Goal: Task Accomplishment & Management: Complete application form

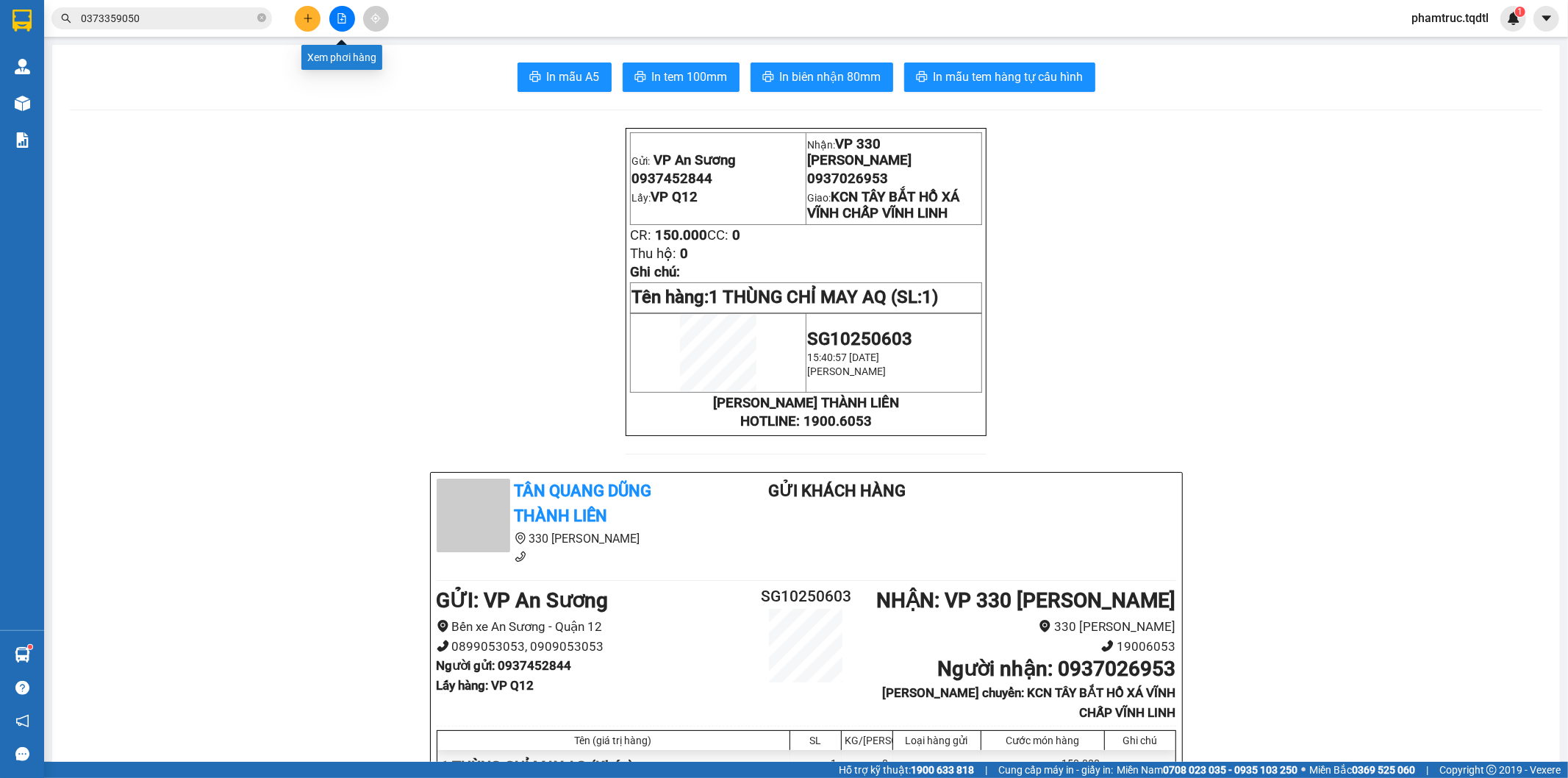
click at [339, 24] on button at bounding box center [341, 18] width 26 height 26
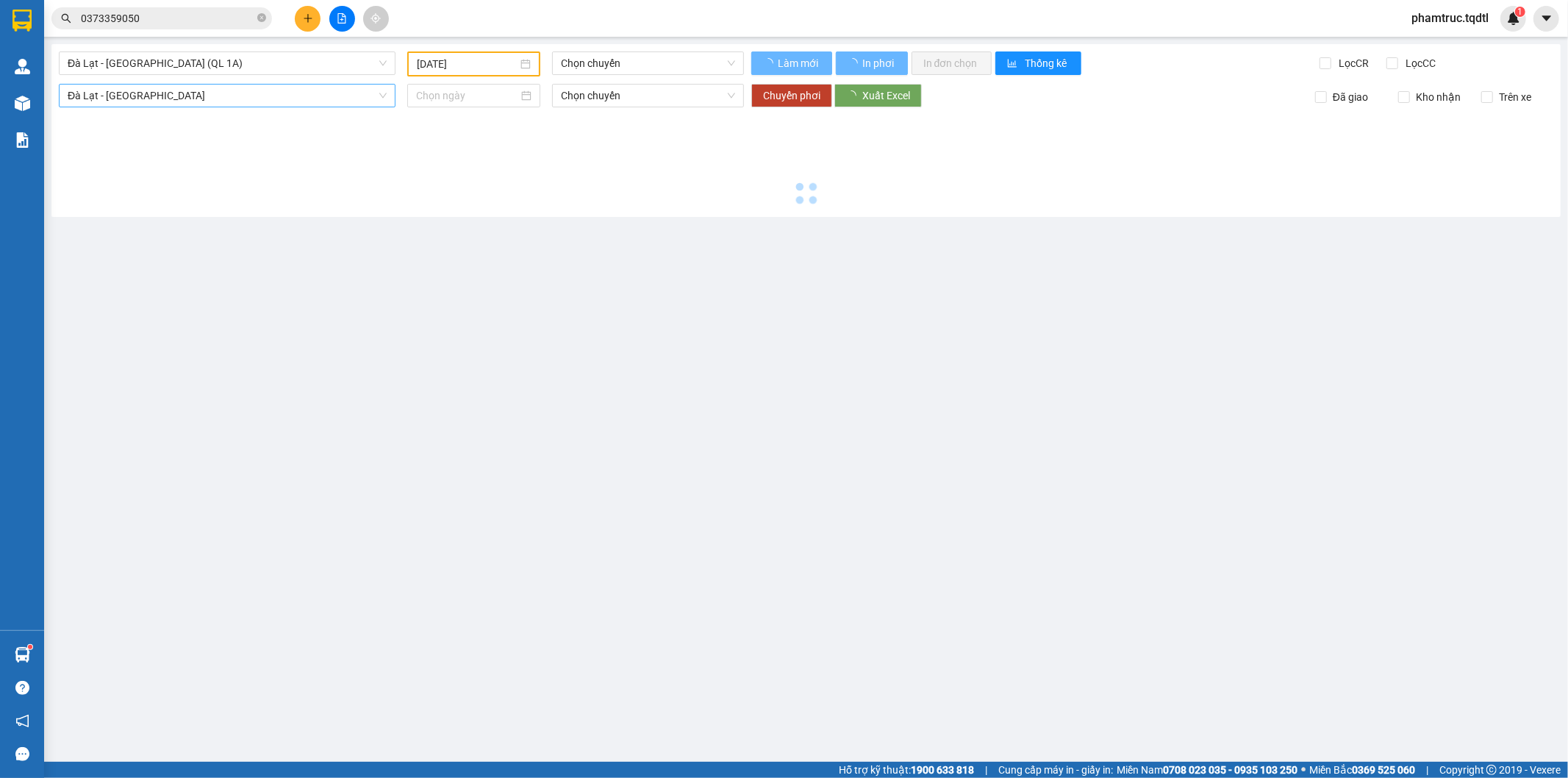
type input "[DATE]"
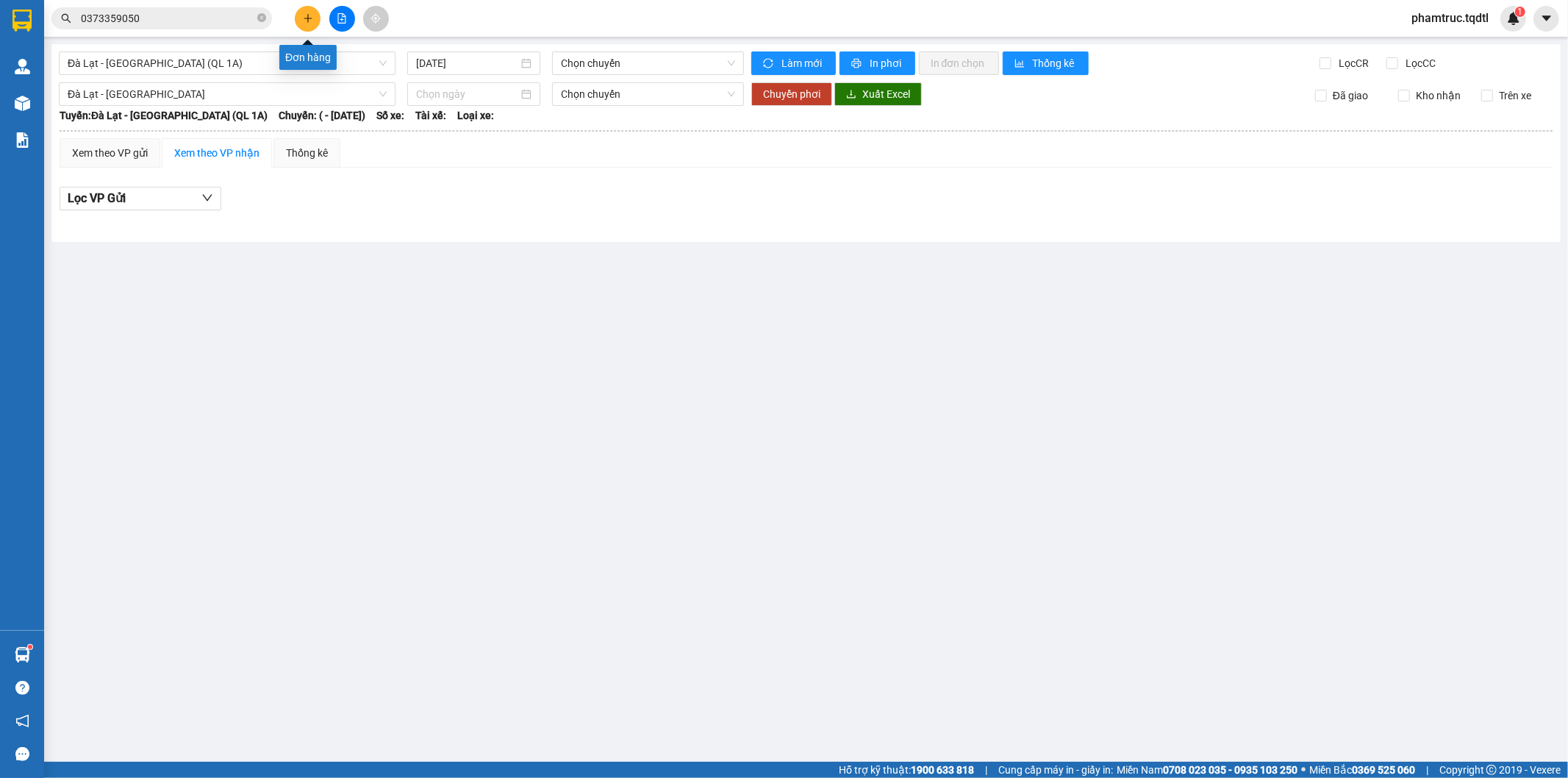
click at [300, 19] on button at bounding box center [307, 18] width 26 height 26
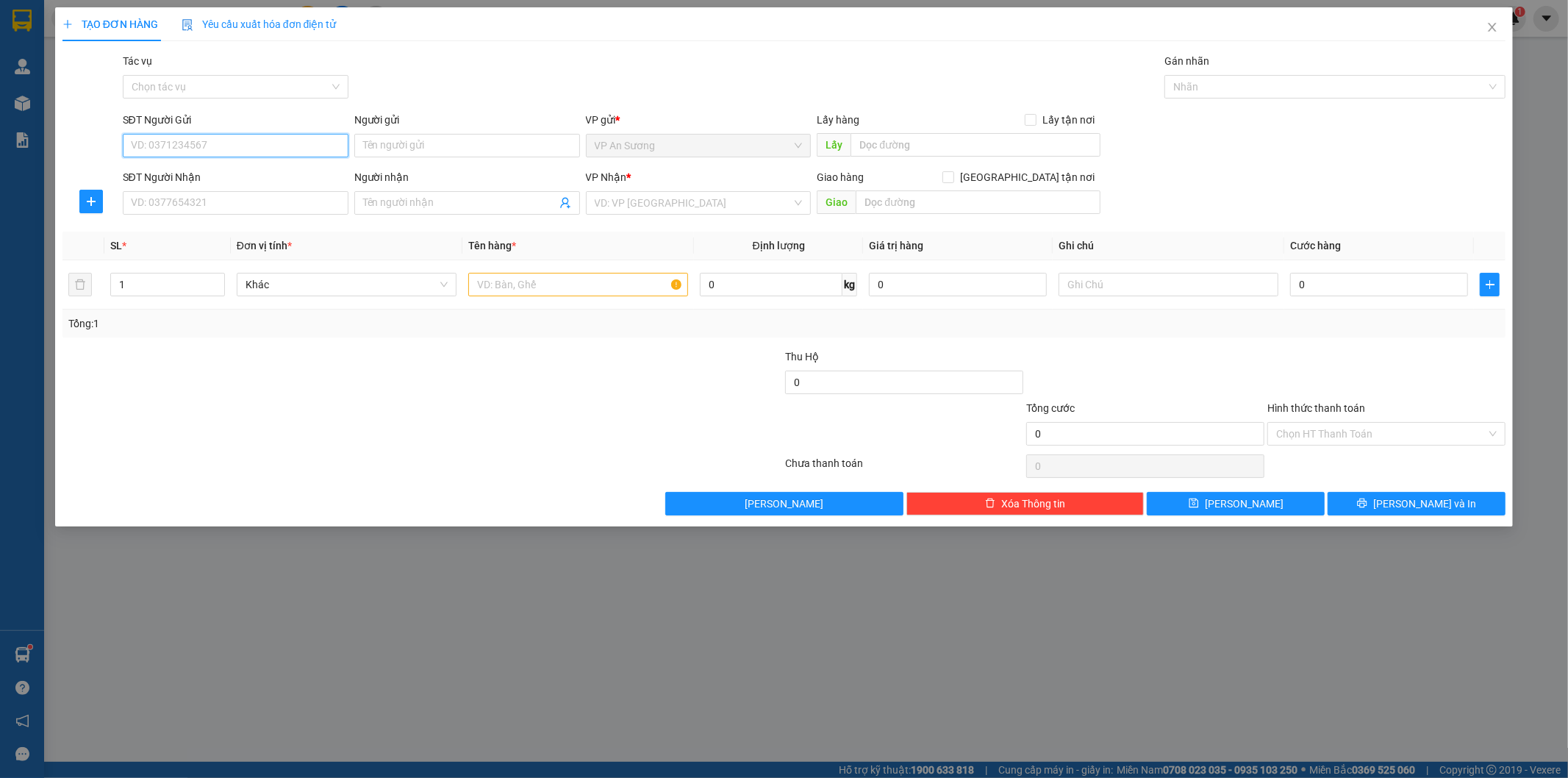
click at [250, 150] on input "SĐT Người Gửi" at bounding box center [235, 146] width 226 height 24
click at [250, 171] on div "0937452844" at bounding box center [235, 175] width 208 height 16
type input "0937452844"
type input "VP Q12"
type input "0937026953"
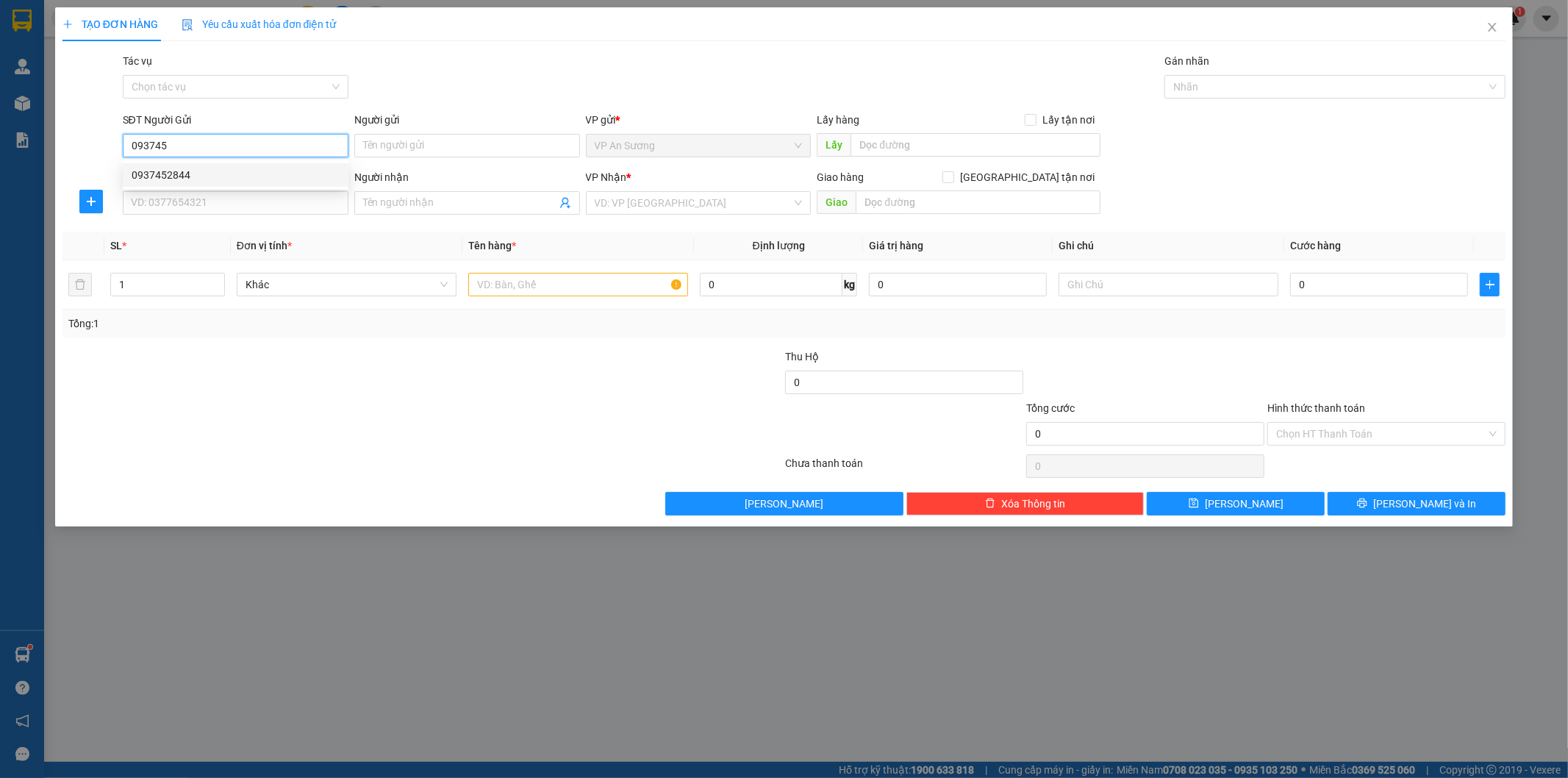
checkbox input "true"
type input "KCN TÂY BẮT HỒ XÁ VĨNH CHẤP VĨNH LINH"
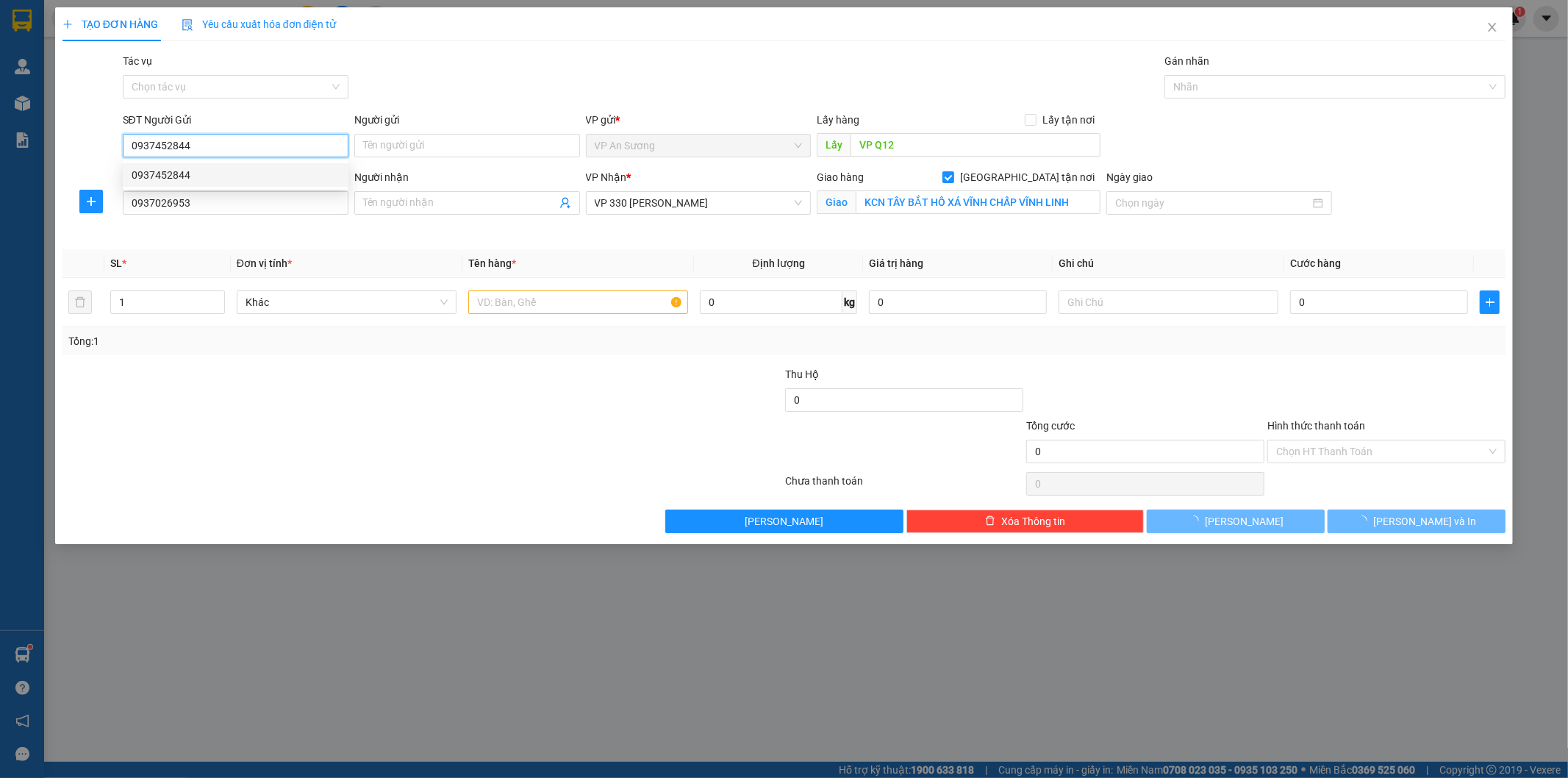
type input "150.000"
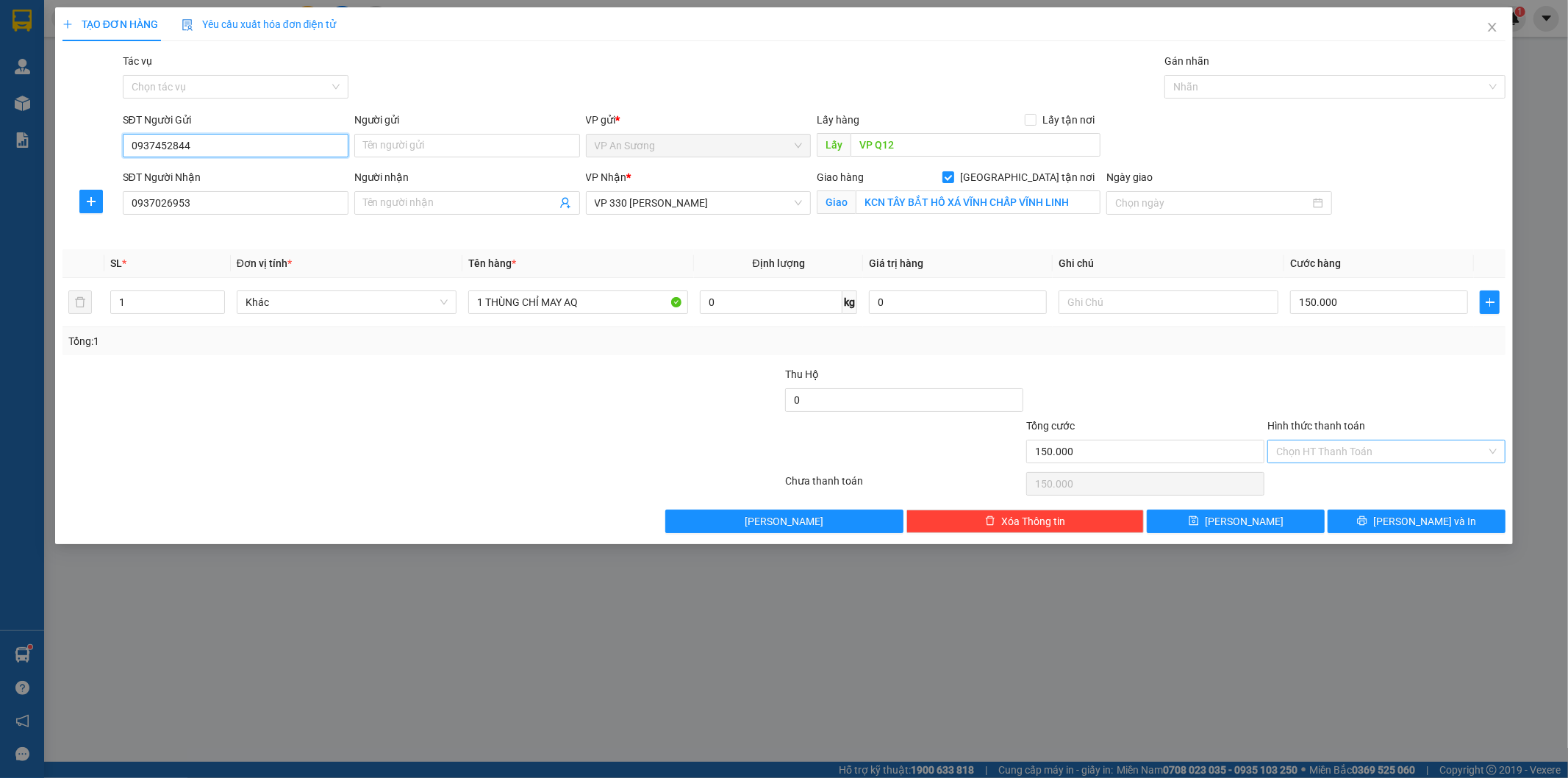
type input "0937452844"
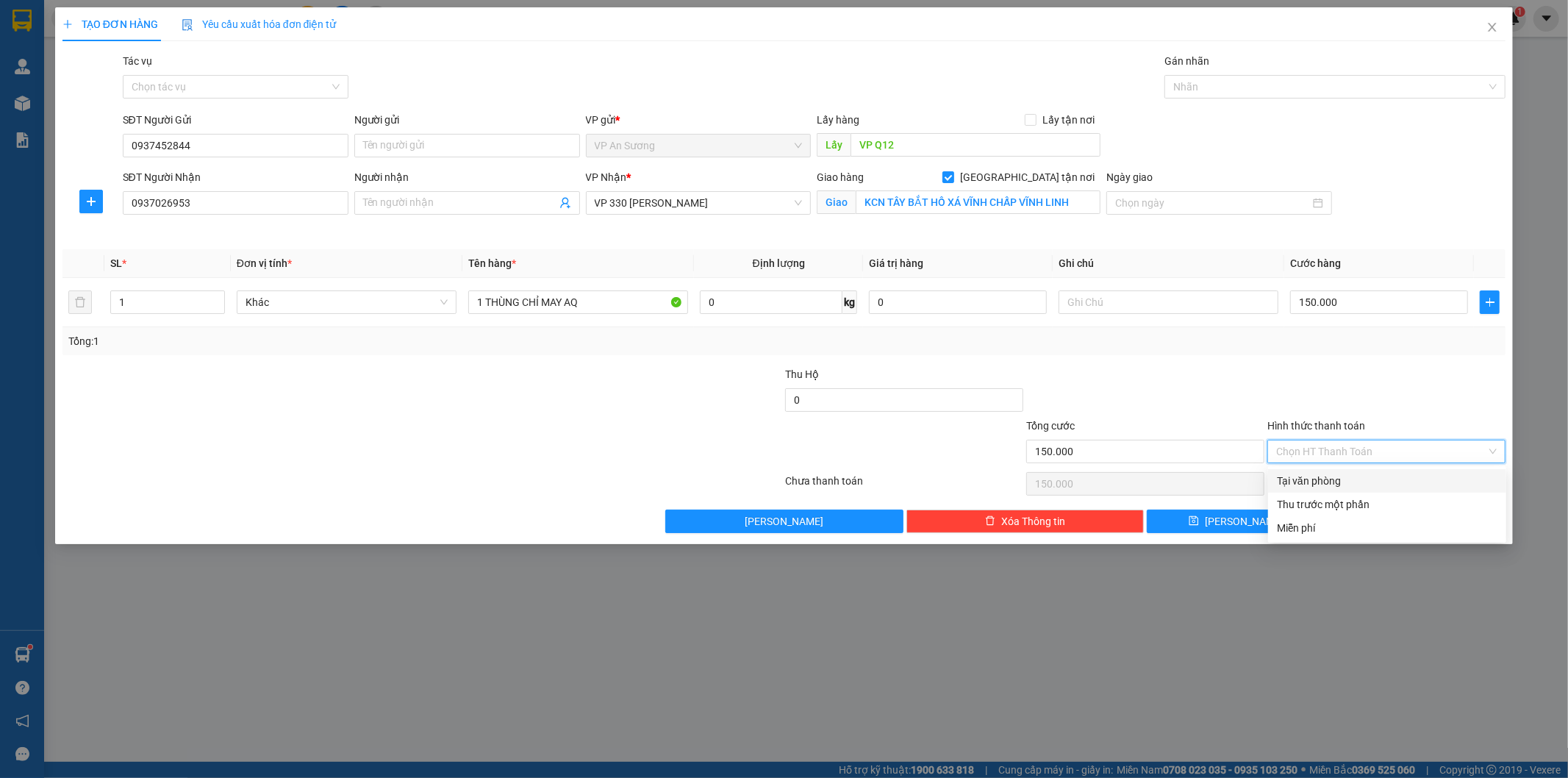
click at [1318, 449] on input "Hình thức thanh toán" at bounding box center [1381, 451] width 210 height 22
click at [1318, 482] on div "Tại văn phòng" at bounding box center [1387, 480] width 220 height 16
type input "0"
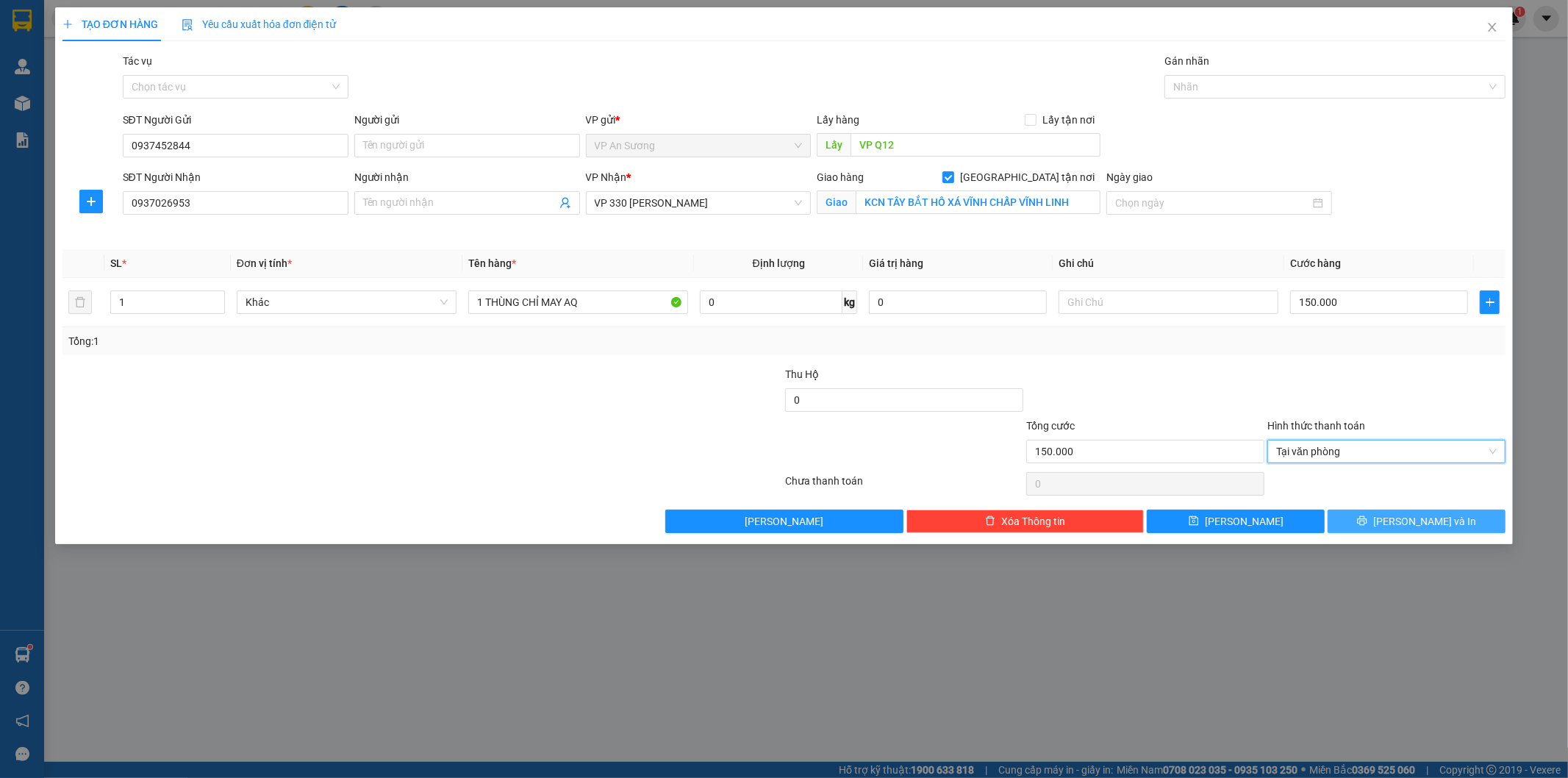
click at [1354, 523] on button "Lưu và In" at bounding box center [1417, 521] width 178 height 24
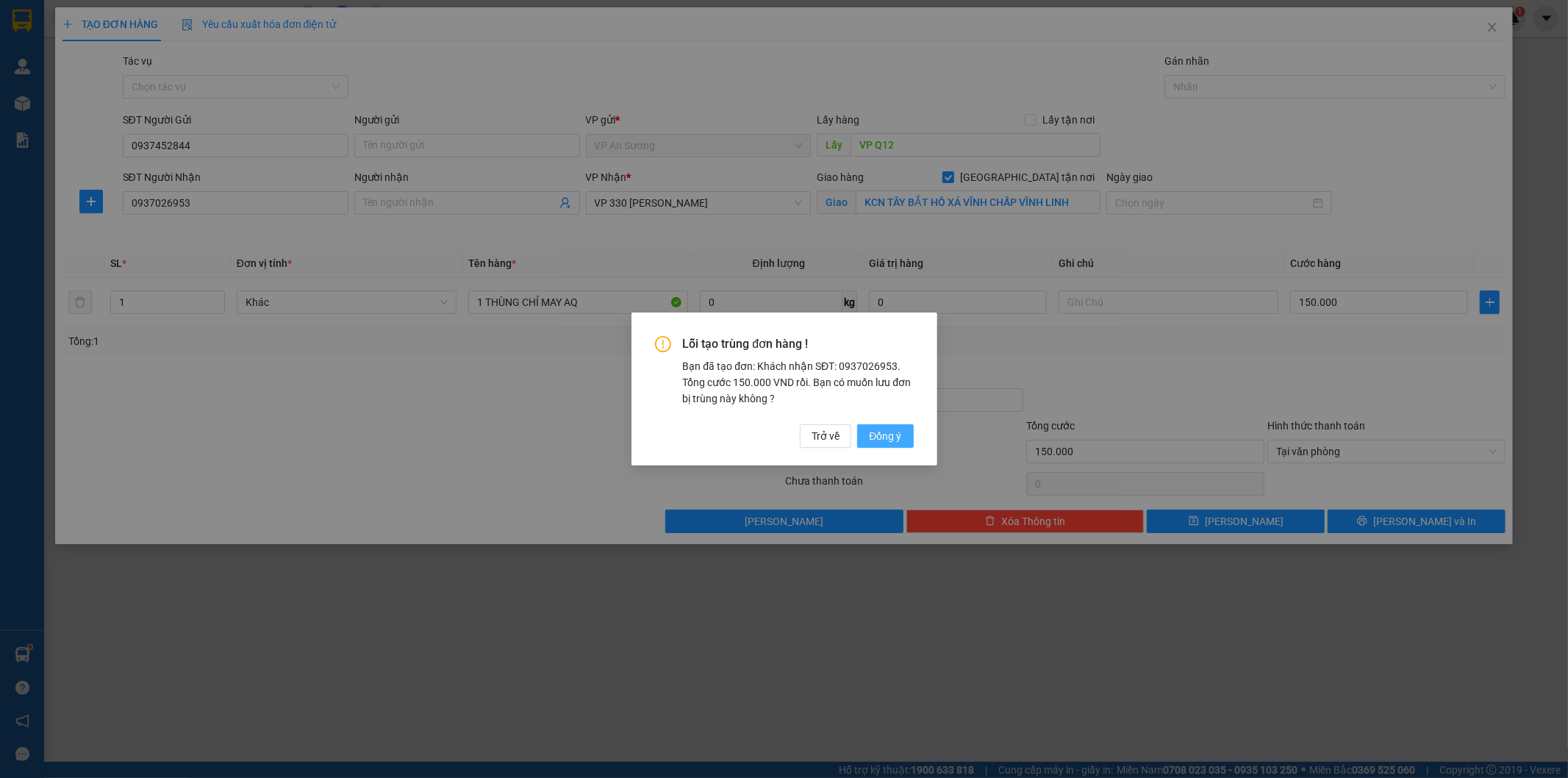
click at [885, 434] on span "Đồng ý" at bounding box center [885, 436] width 32 height 16
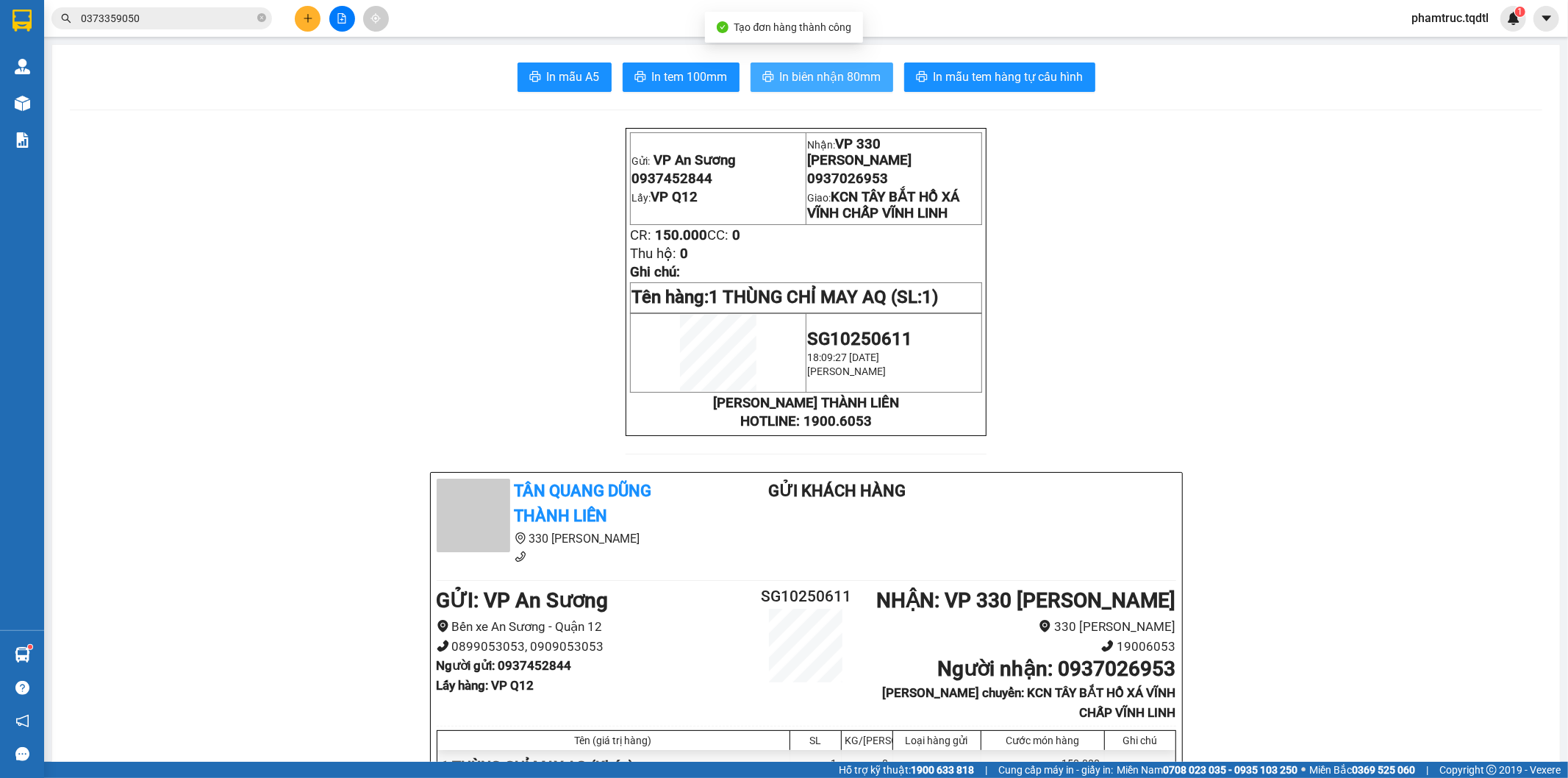
click at [843, 82] on span "In biên nhận 80mm" at bounding box center [830, 77] width 101 height 18
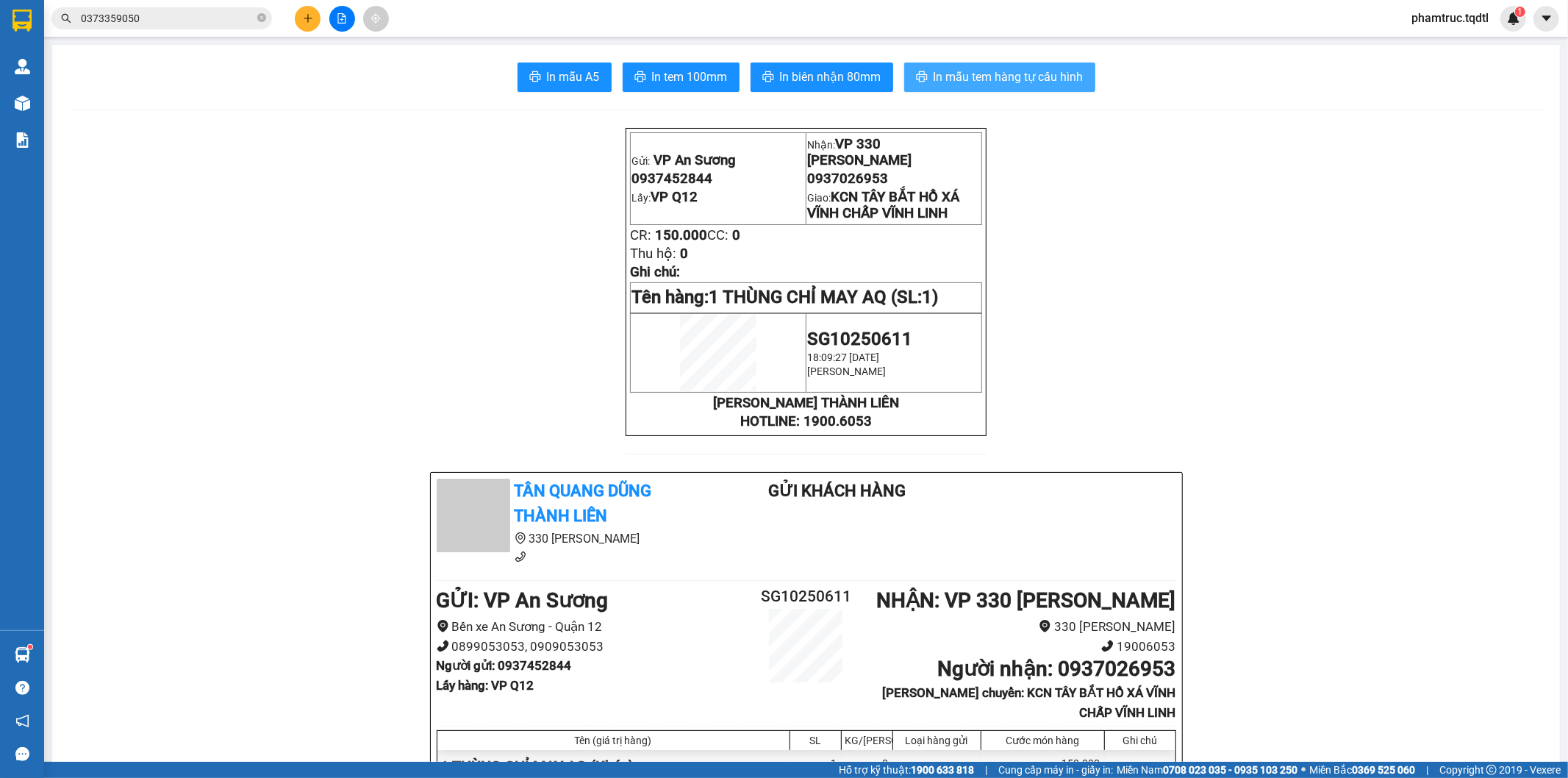
click at [1021, 81] on span "In mẫu tem hàng tự cấu hình" at bounding box center [1008, 77] width 150 height 18
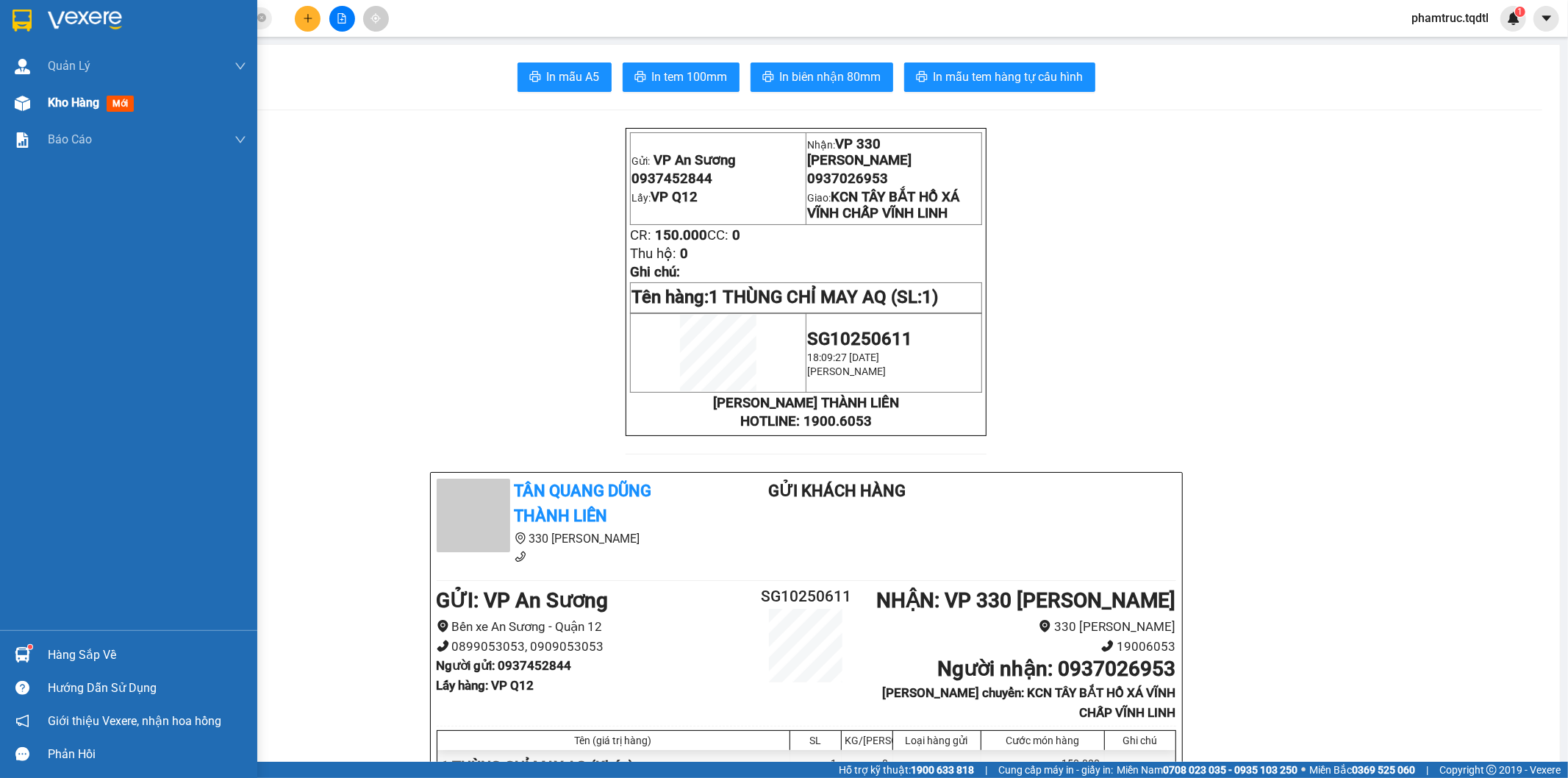
click at [92, 101] on span "Kho hàng" at bounding box center [74, 102] width 51 height 14
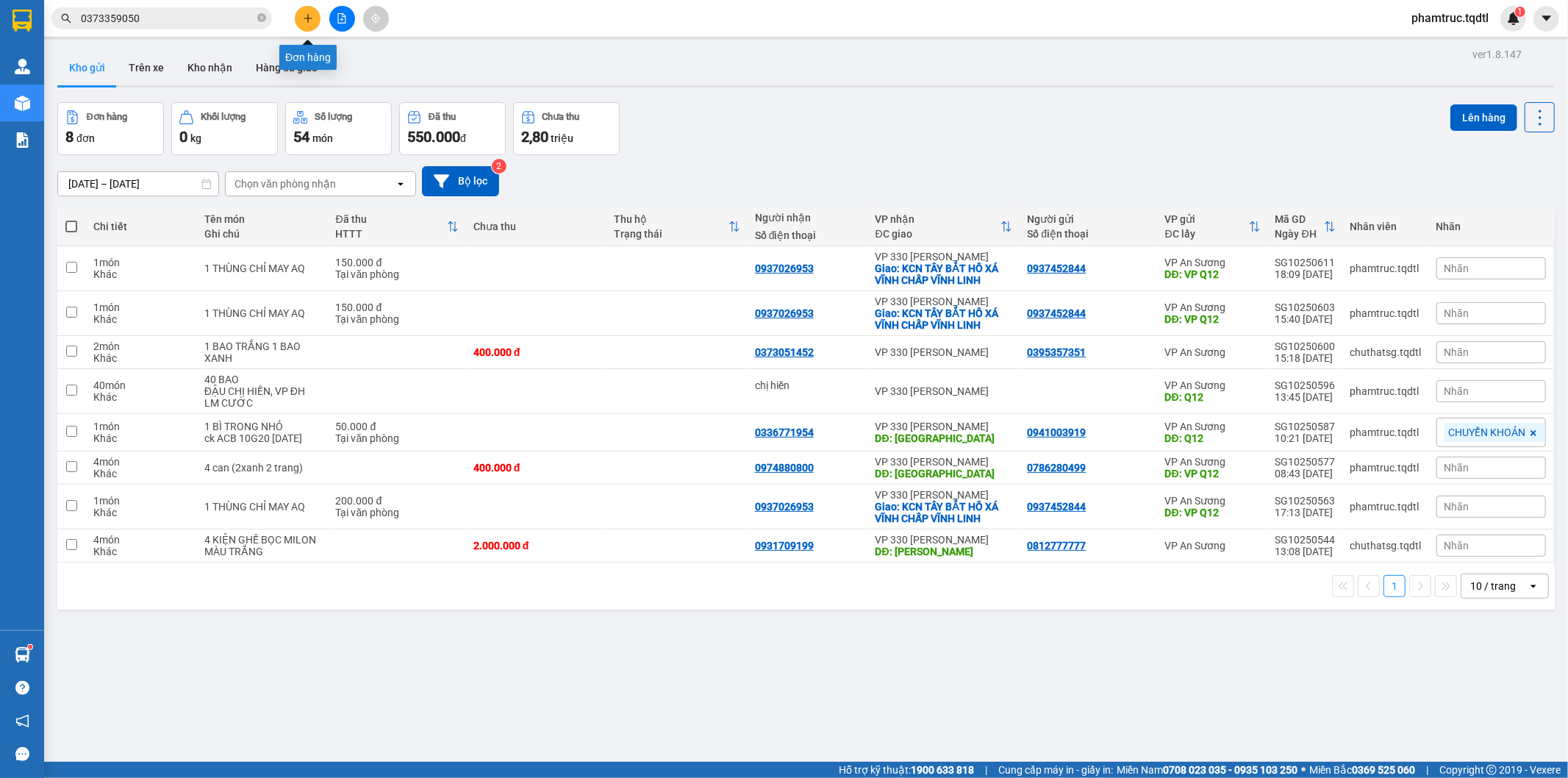
click at [317, 24] on button at bounding box center [307, 18] width 26 height 26
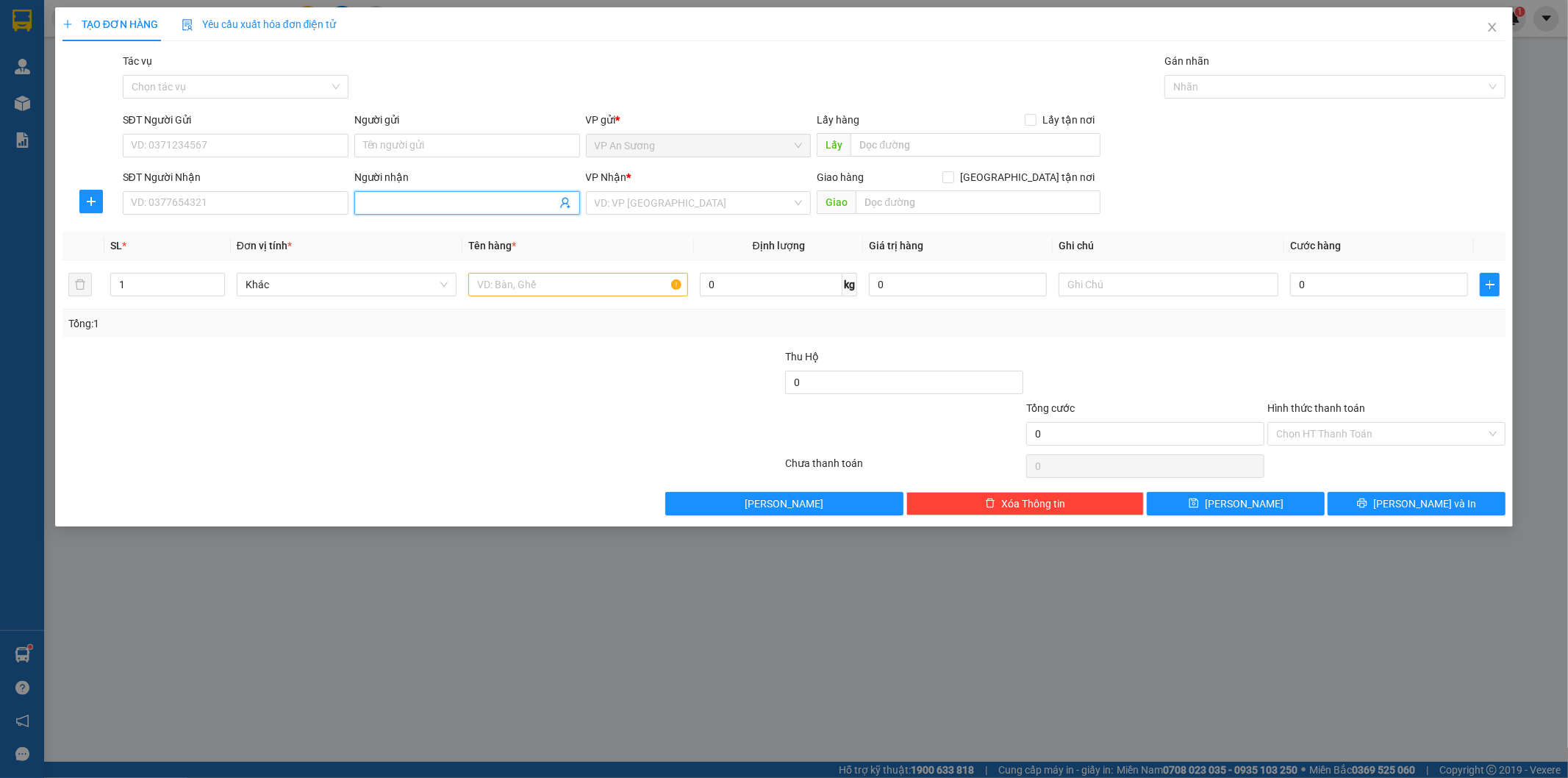
click at [416, 193] on span at bounding box center [467, 202] width 226 height 24
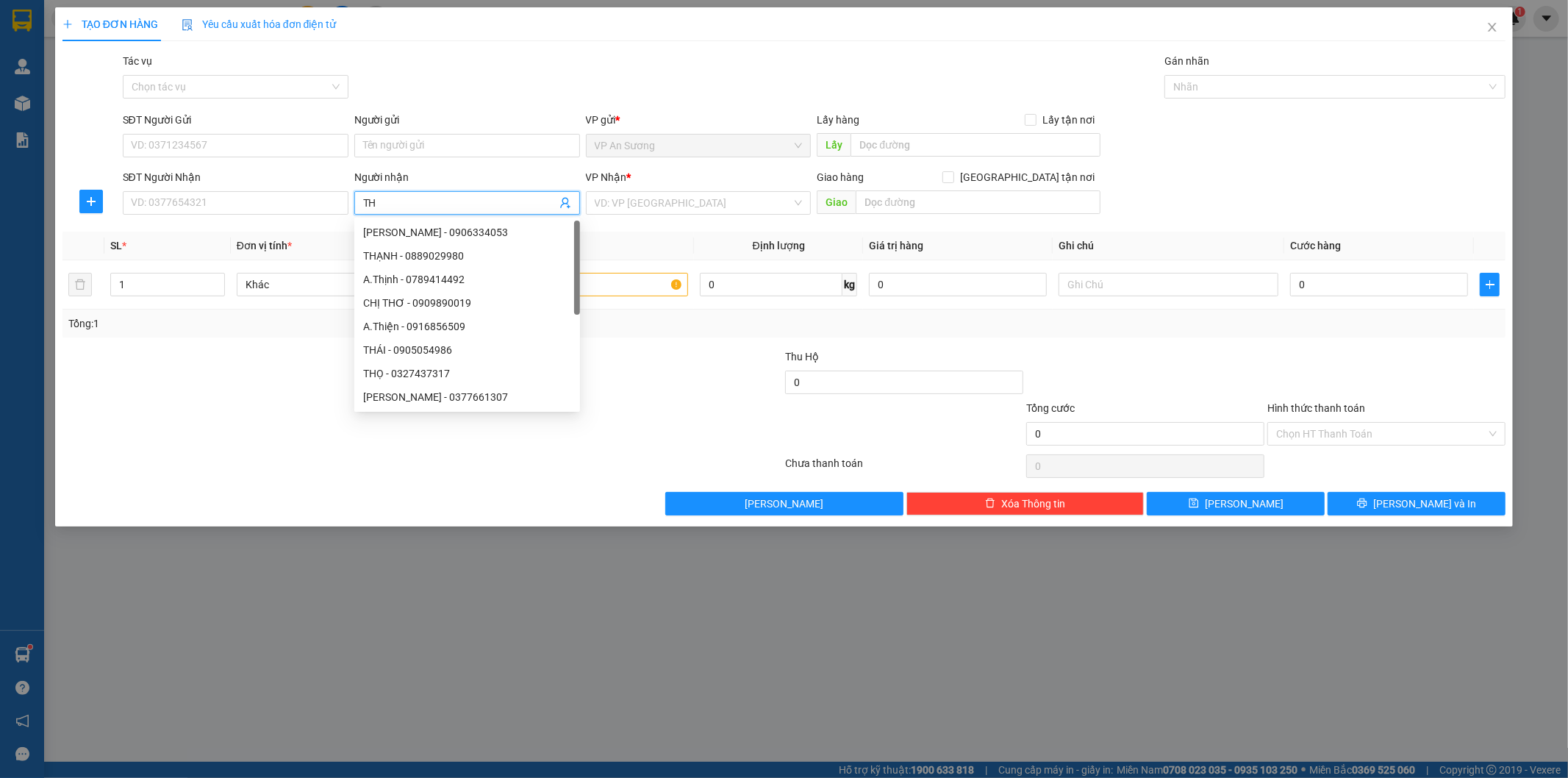
type input "T"
type input "THÀNH"
click at [481, 353] on div "THÀNH CF - 0939092939" at bounding box center [467, 350] width 208 height 16
type input "0939092939"
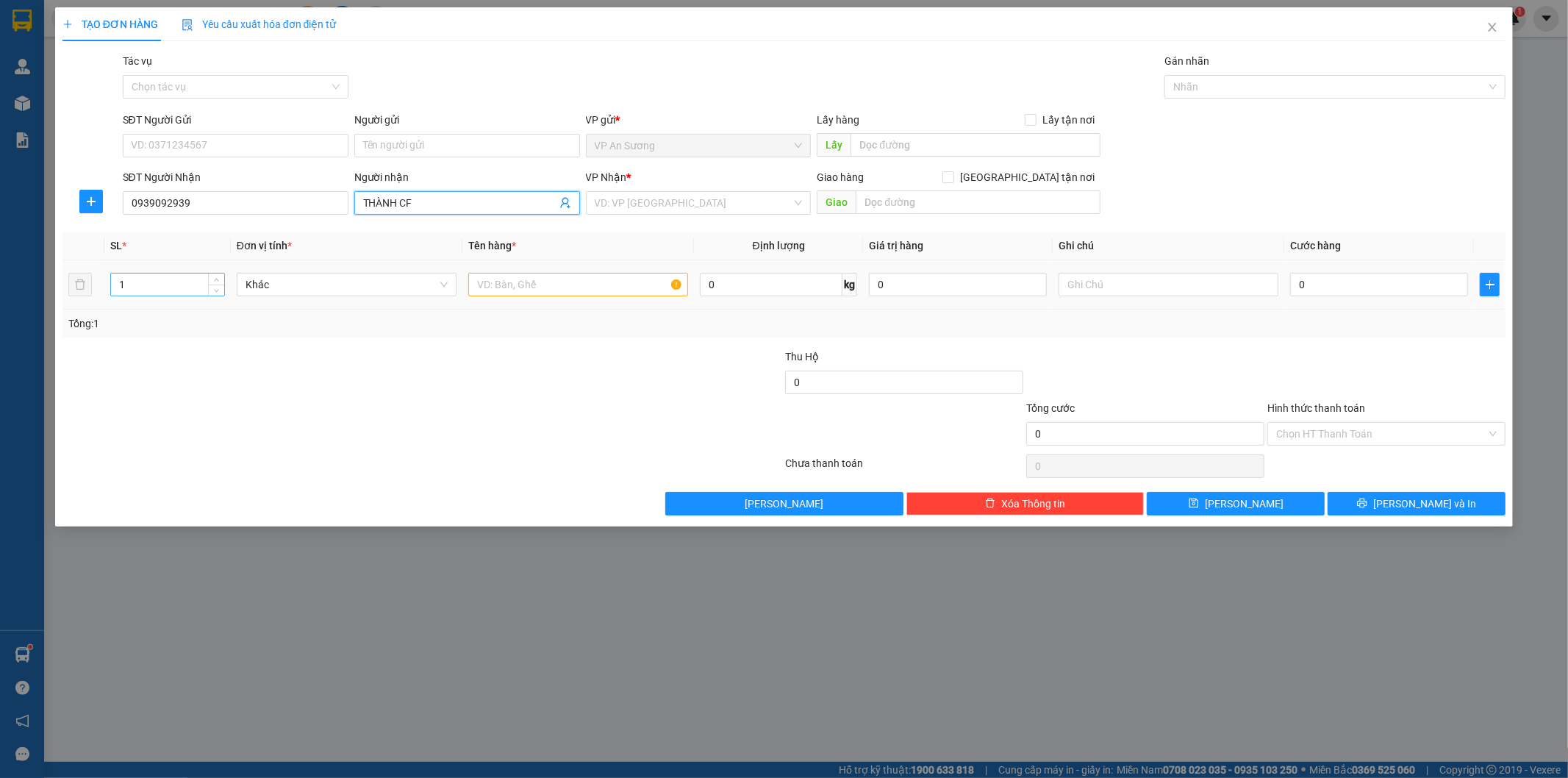
type input "THÀNH CF"
click at [196, 275] on input "1" at bounding box center [167, 284] width 113 height 22
type input "11"
click at [582, 282] on input "text" at bounding box center [577, 285] width 220 height 24
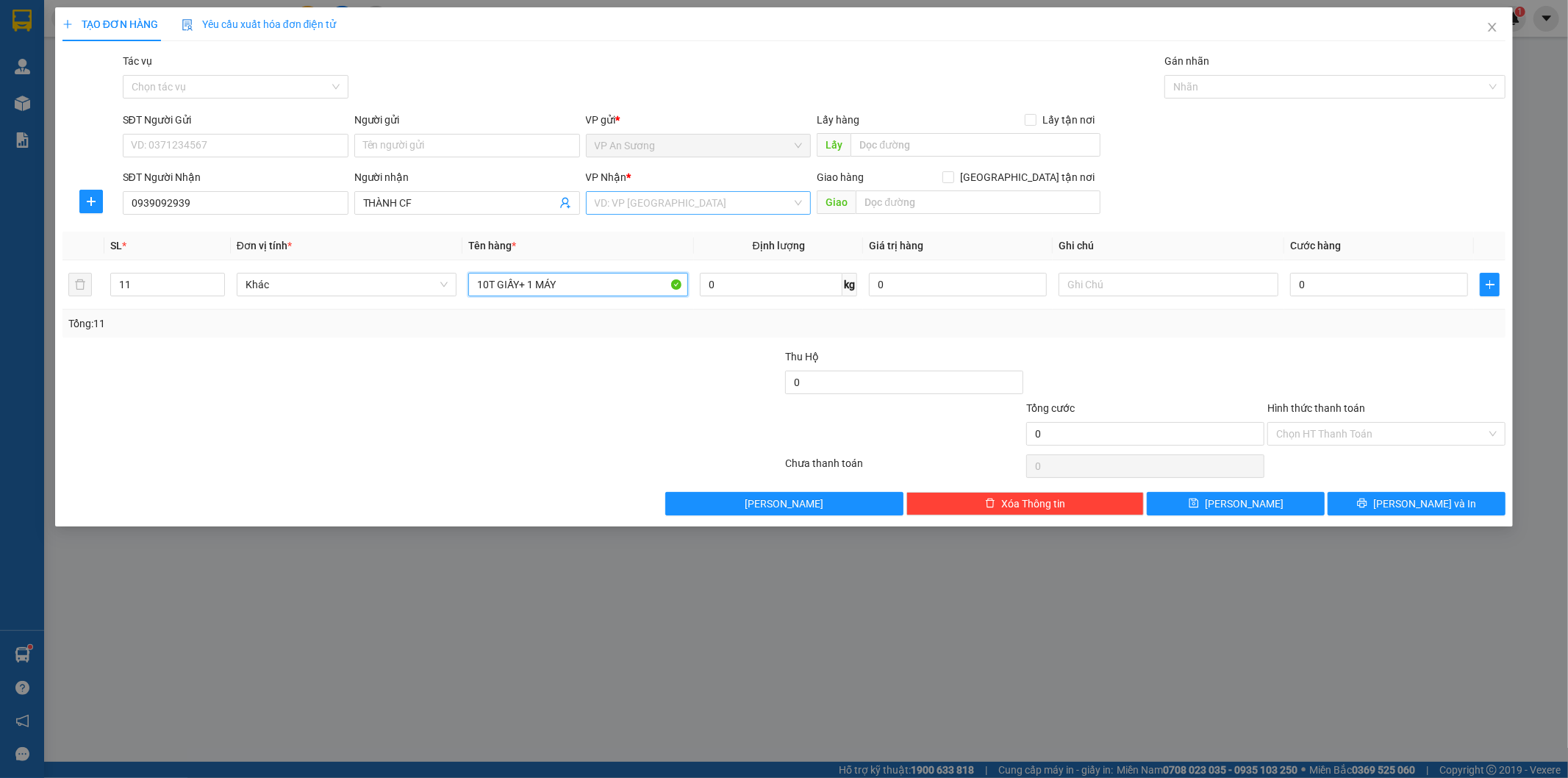
type input "10T GIẤY+ 1 MÁY"
click at [677, 193] on input "search" at bounding box center [693, 202] width 198 height 22
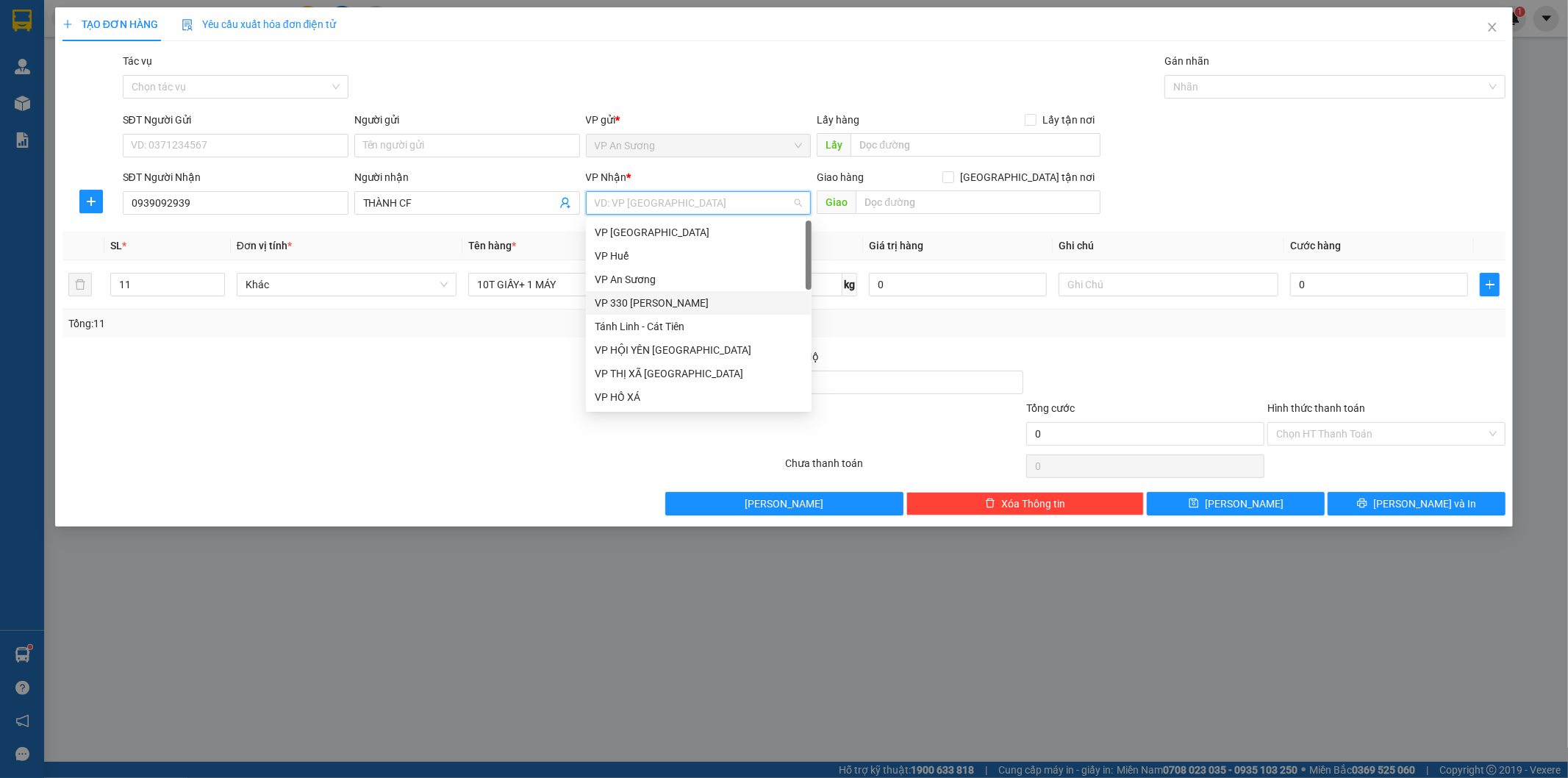
click at [660, 298] on div "VP 330 [PERSON_NAME]" at bounding box center [698, 303] width 208 height 16
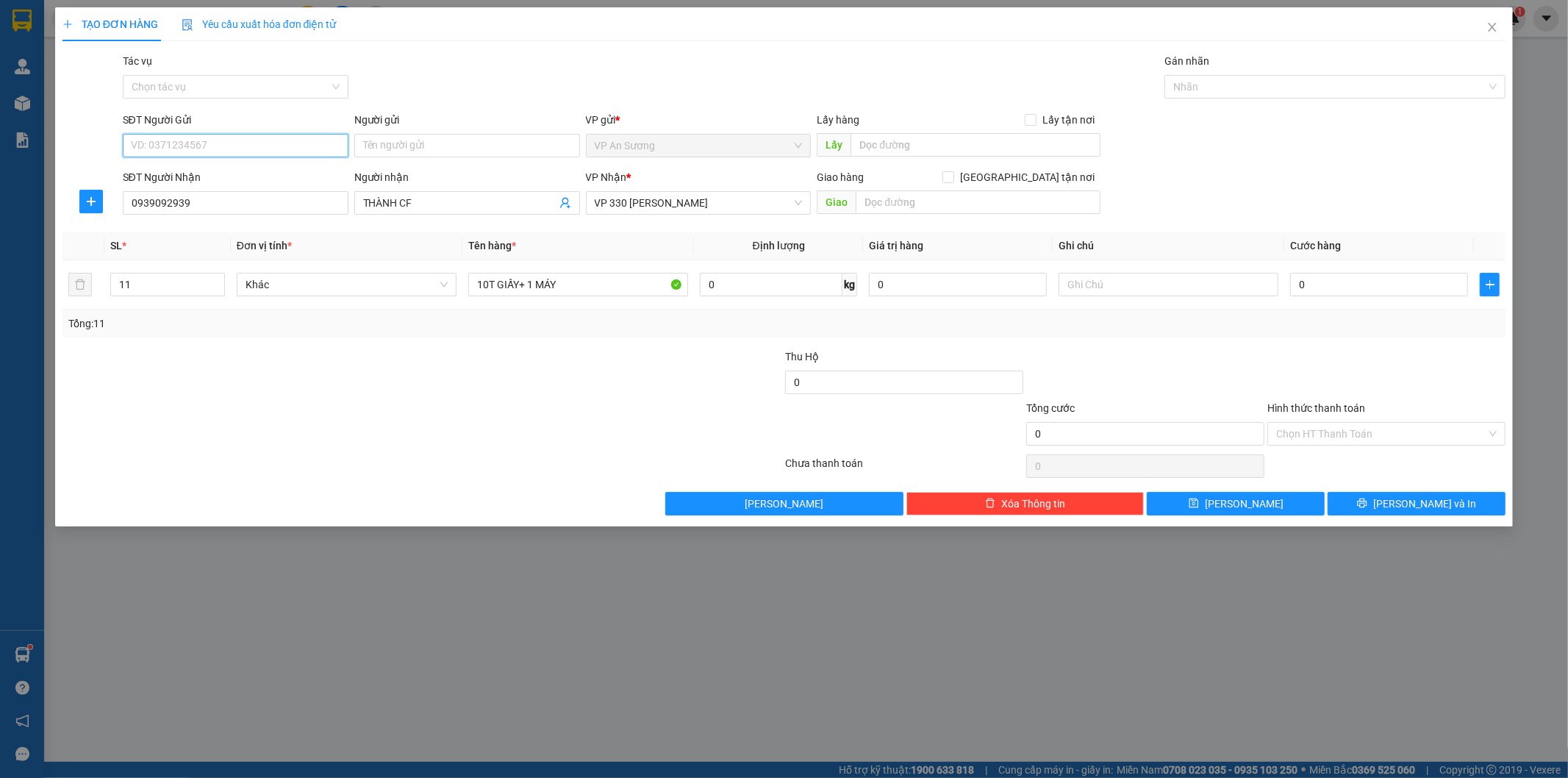
click at [230, 147] on input "SĐT Người Gửi" at bounding box center [235, 146] width 226 height 24
click at [692, 209] on span "VP 330 [PERSON_NAME]" at bounding box center [698, 202] width 208 height 22
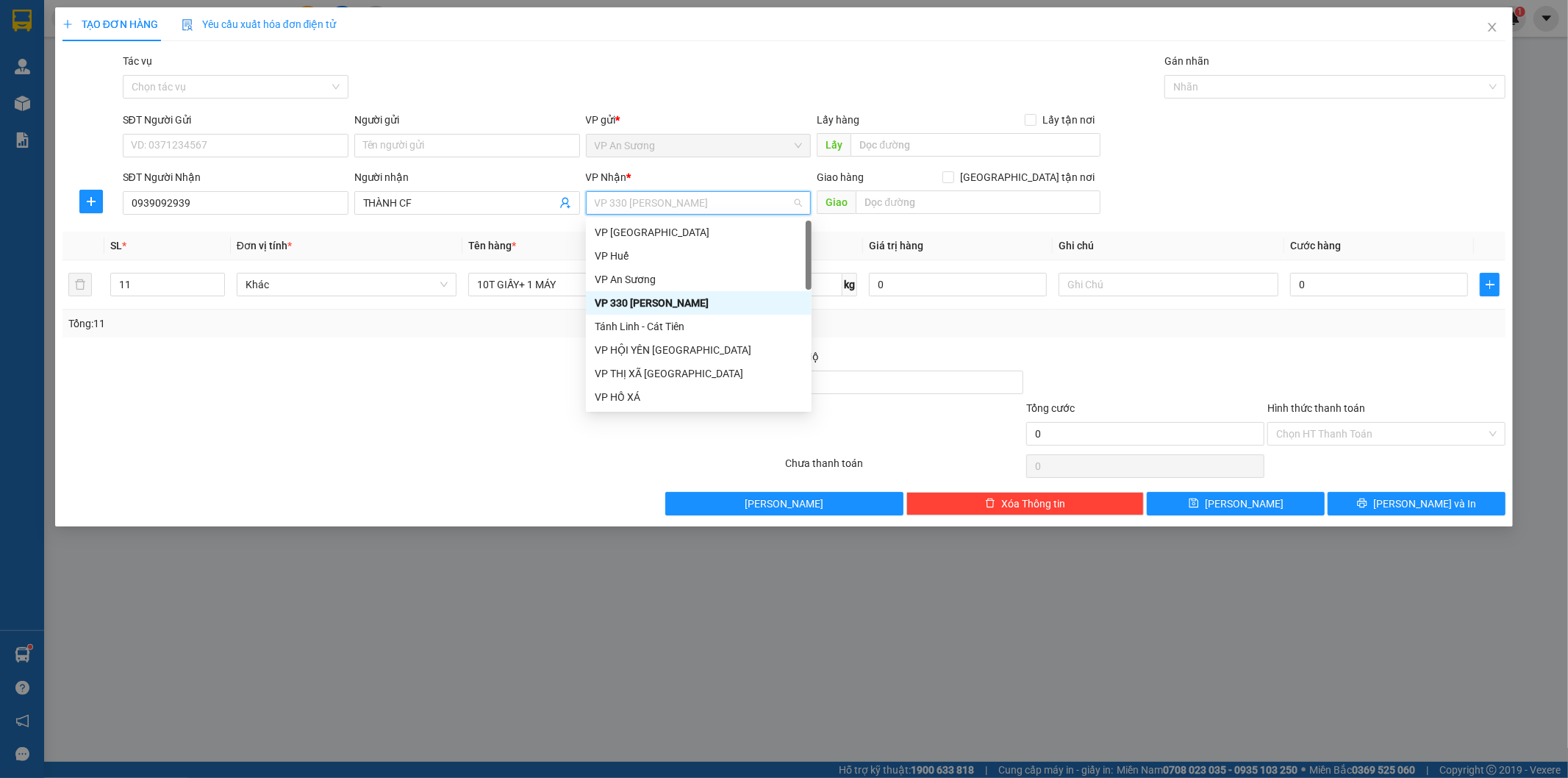
drag, startPoint x: 707, startPoint y: 193, endPoint x: 710, endPoint y: 169, distance: 24.2
click at [708, 191] on div "VP 330 [PERSON_NAME]" at bounding box center [698, 202] width 226 height 24
click at [699, 306] on div "VP 330 [PERSON_NAME]" at bounding box center [698, 303] width 208 height 16
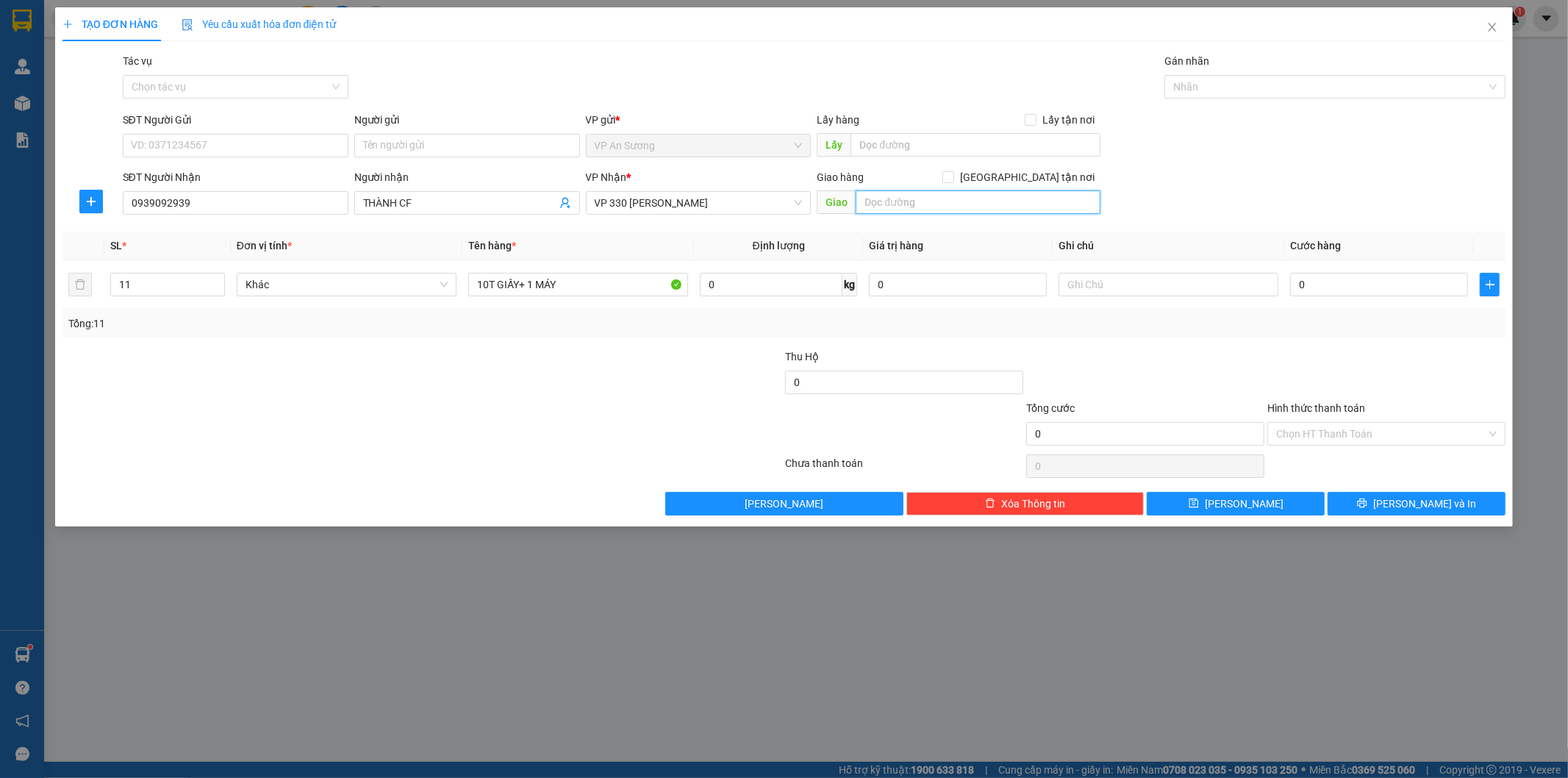
click at [914, 199] on input "text" at bounding box center [977, 201] width 245 height 24
click at [1104, 282] on input "text" at bounding box center [1168, 285] width 220 height 24
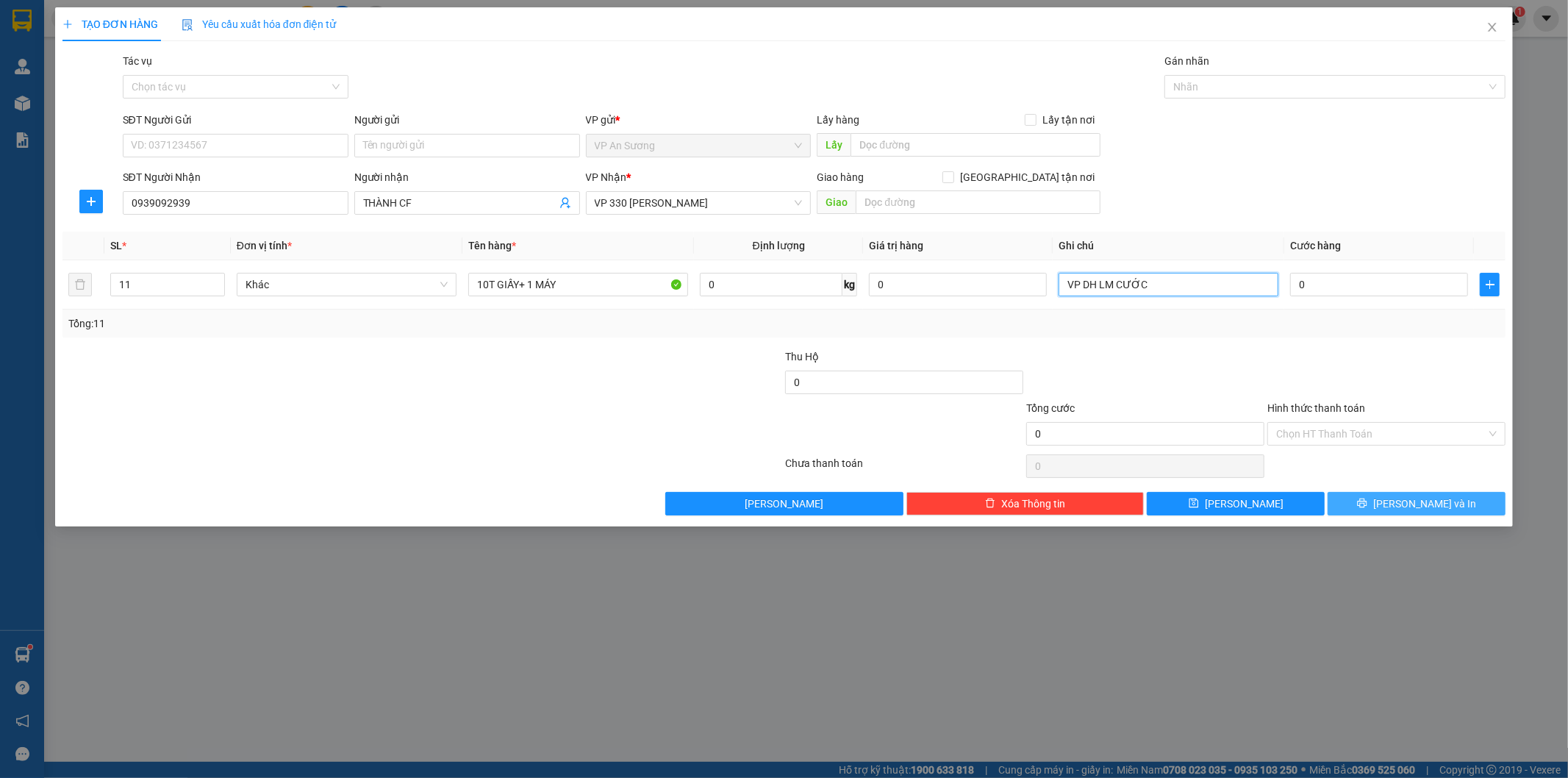
type input "VP DH LM CƯỚC"
click at [1404, 509] on span "Lưu và In" at bounding box center [1424, 503] width 103 height 16
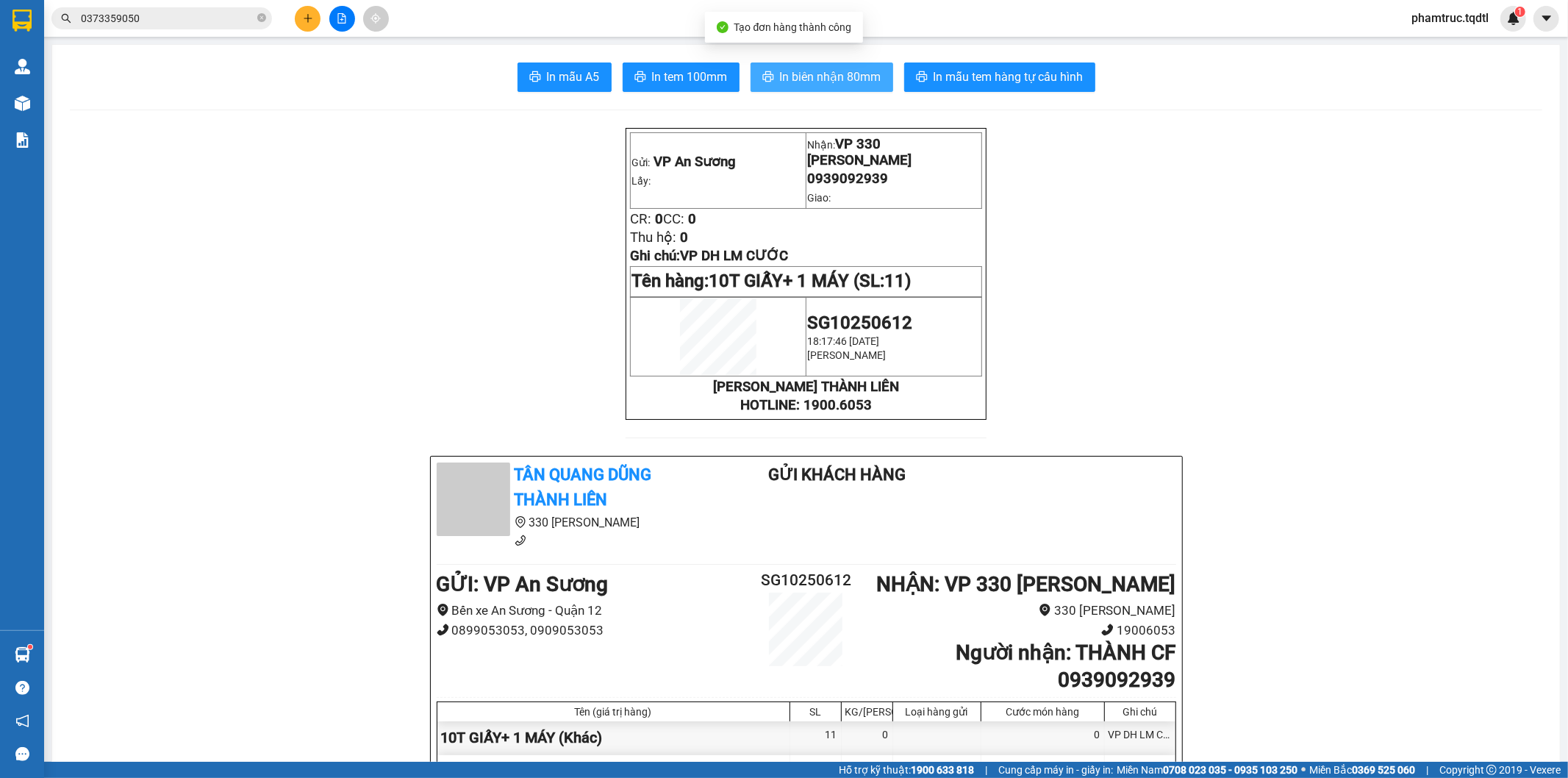
click at [813, 77] on span "In biên nhận 80mm" at bounding box center [830, 77] width 101 height 18
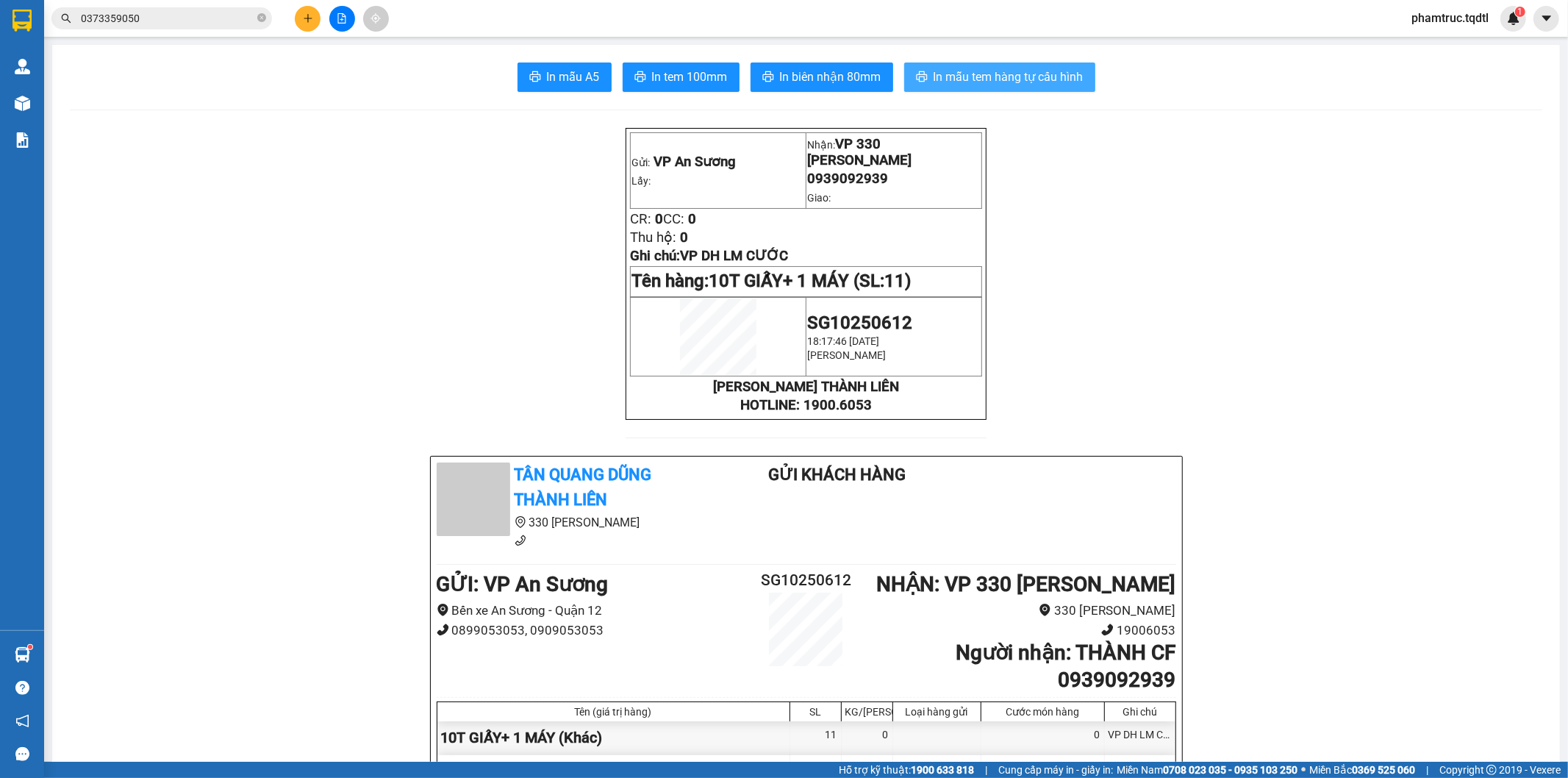
click at [1012, 69] on span "In mẫu tem hàng tự cấu hình" at bounding box center [1008, 77] width 150 height 18
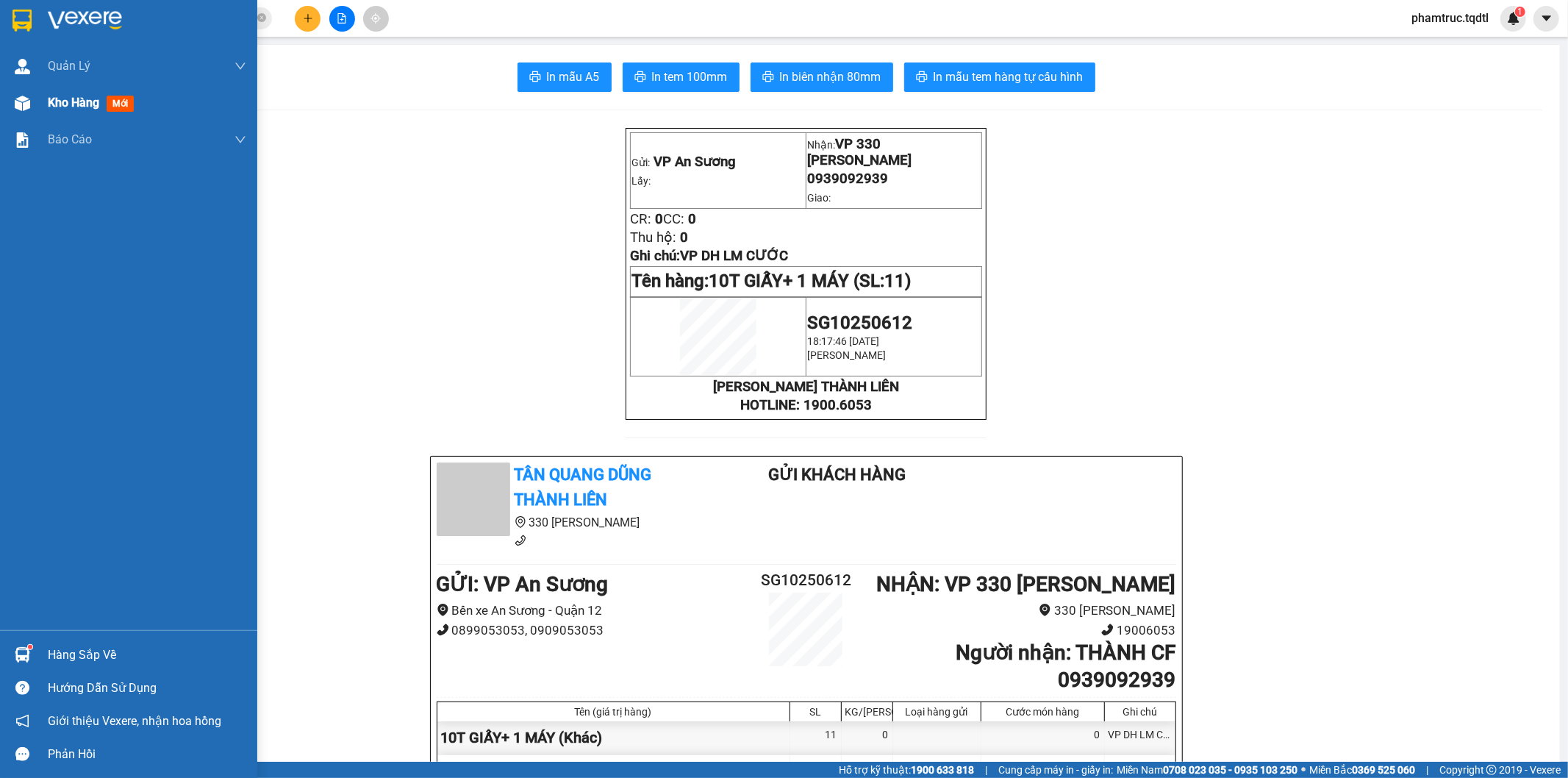
click at [90, 103] on span "Kho hàng" at bounding box center [74, 102] width 51 height 14
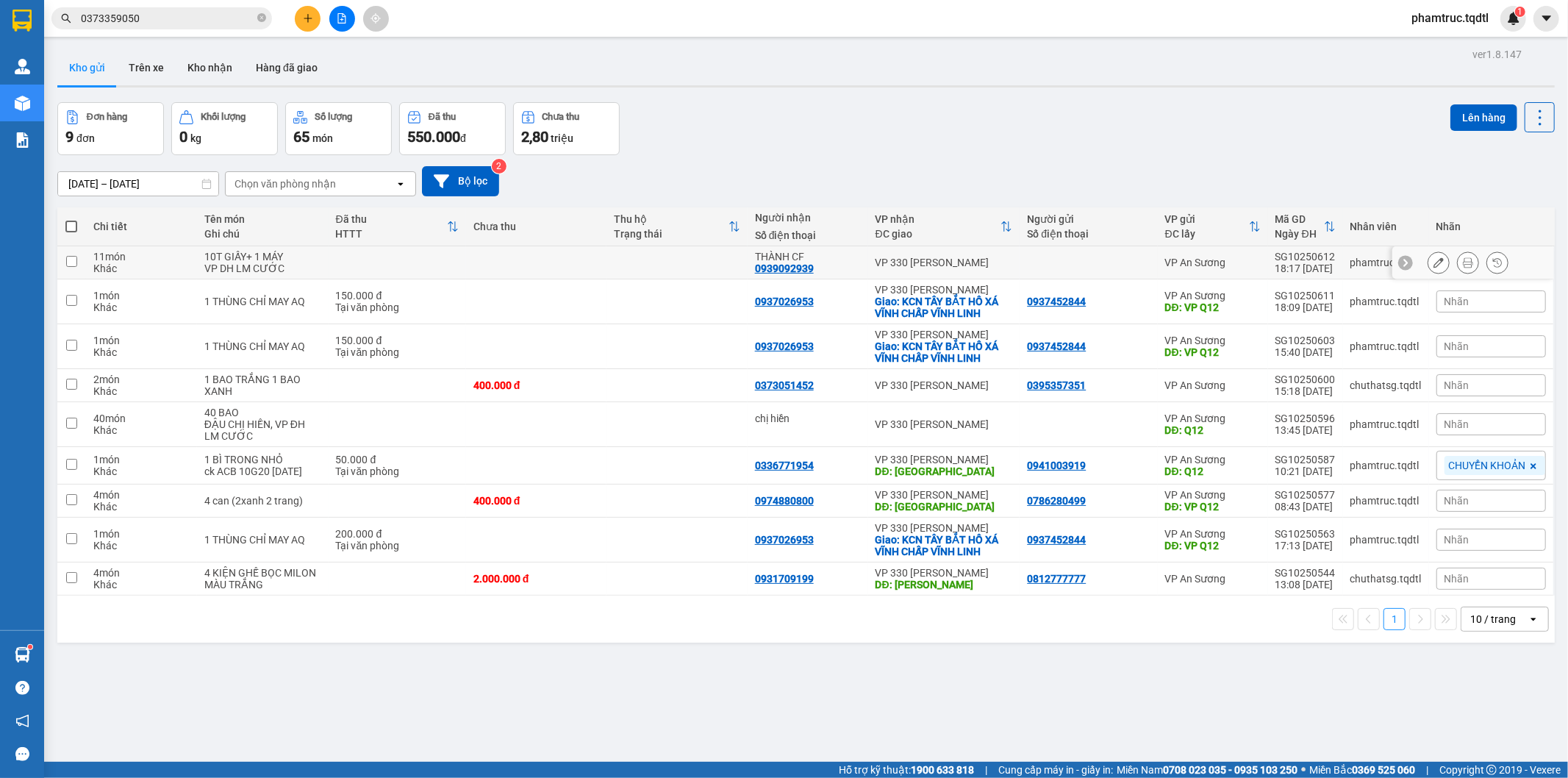
click at [1434, 265] on icon at bounding box center [1439, 262] width 10 height 10
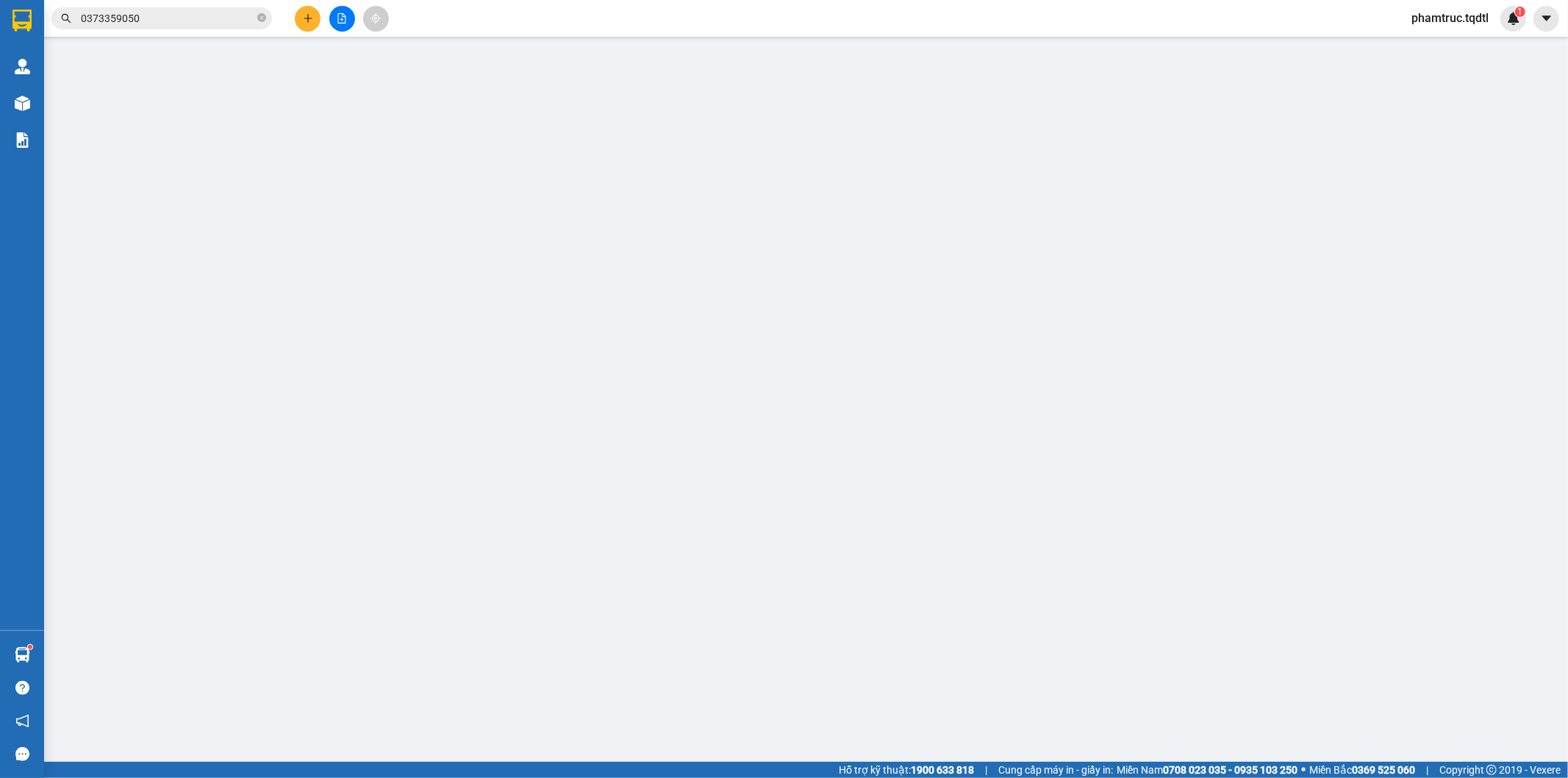
type input "0939092939"
type input "THÀNH CF"
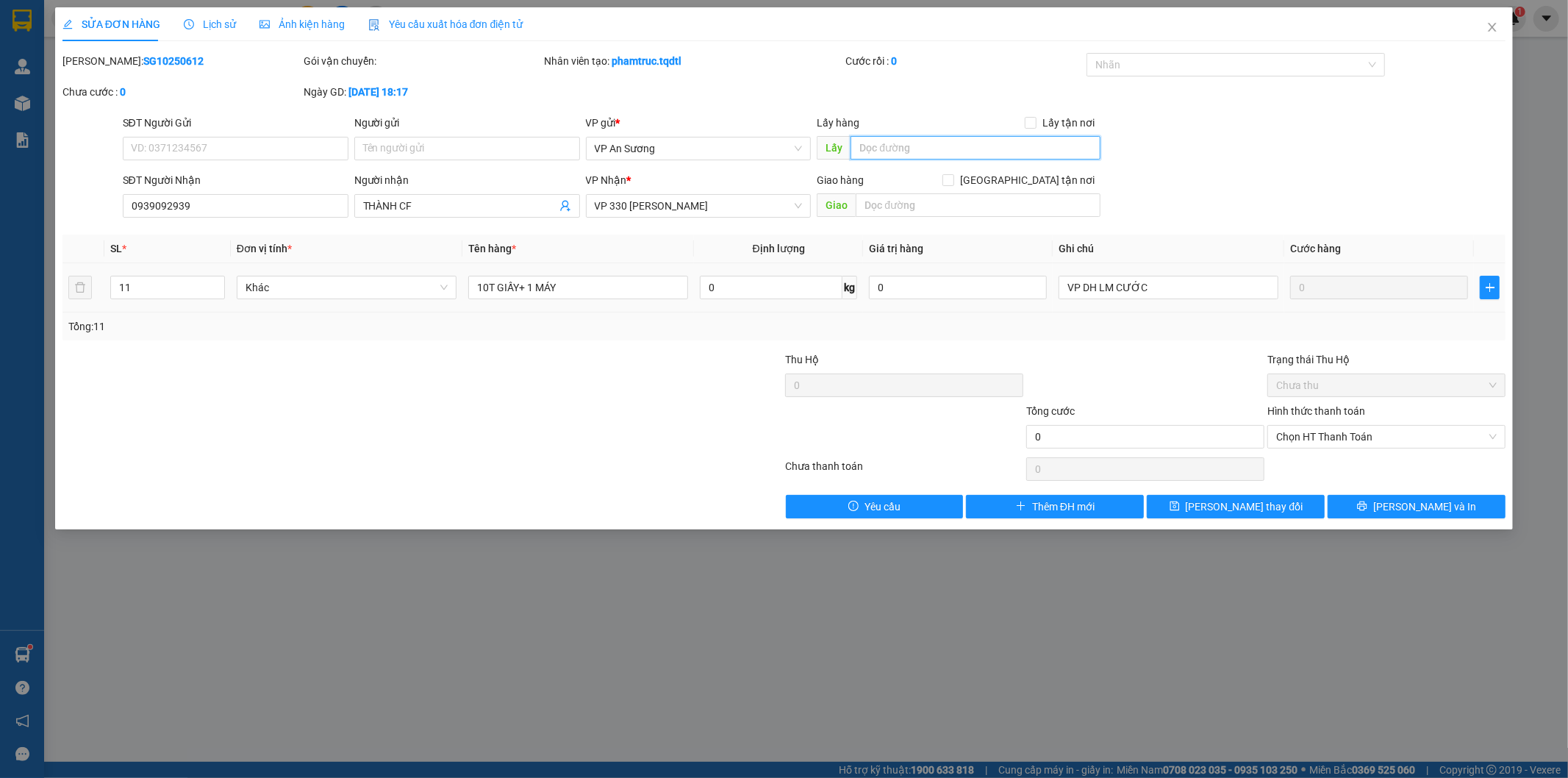
click at [922, 137] on input "text" at bounding box center [975, 147] width 250 height 24
type input "Q12"
click at [1232, 509] on span "Lưu thay đổi" at bounding box center [1244, 506] width 117 height 16
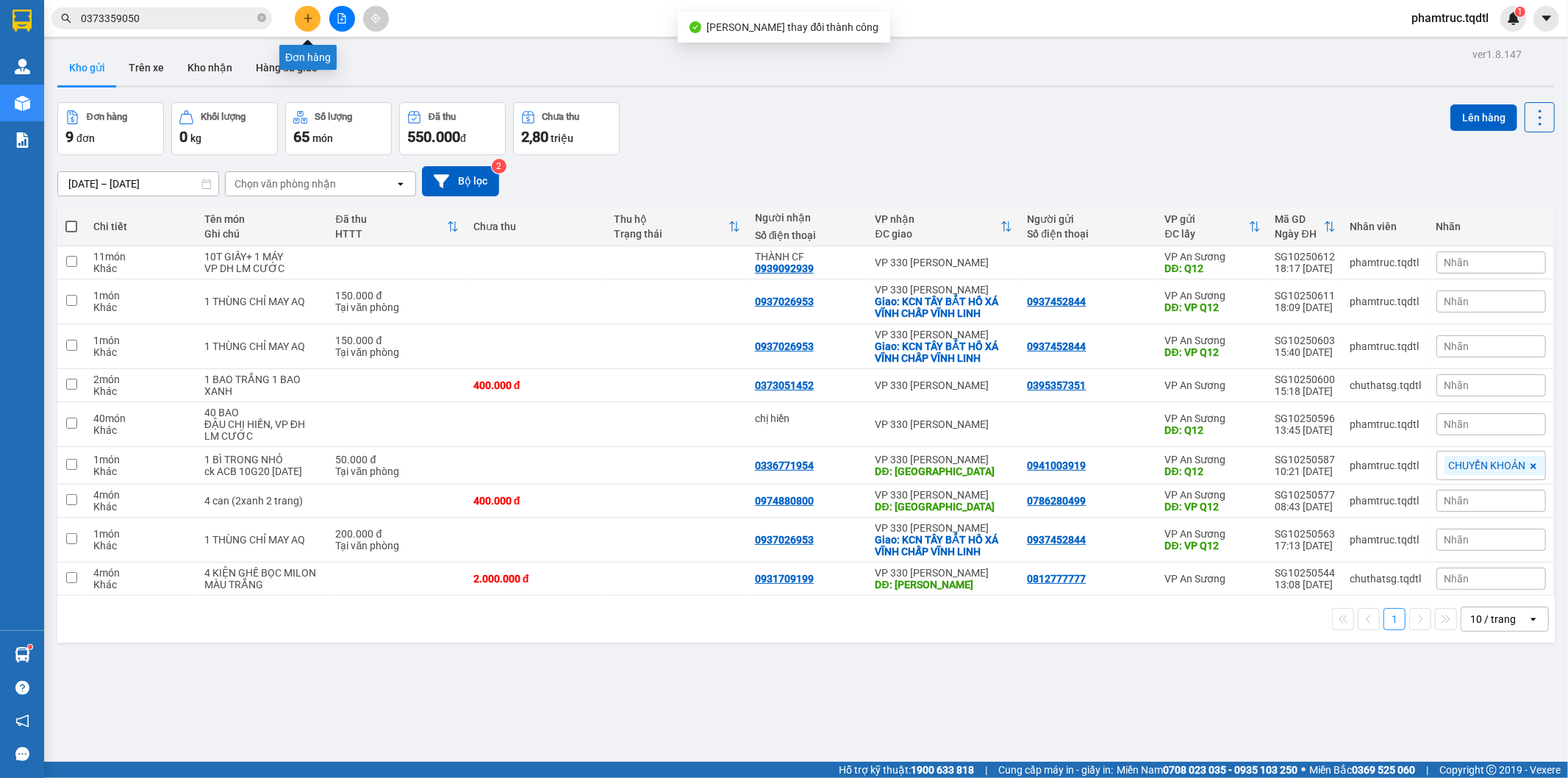
click at [303, 10] on button at bounding box center [307, 18] width 26 height 26
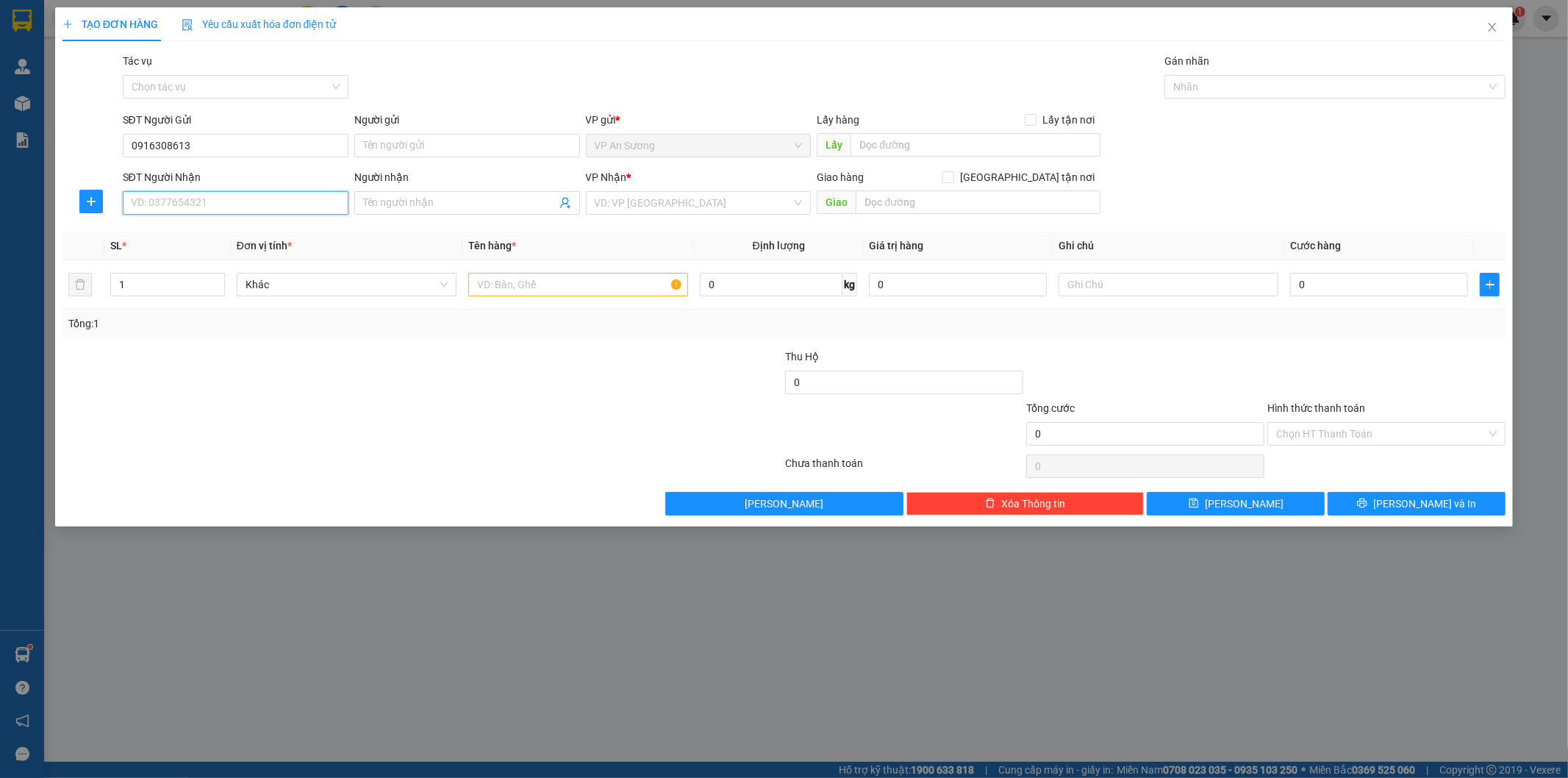
click at [292, 204] on input "SĐT Người Nhận" at bounding box center [235, 202] width 226 height 24
click at [289, 137] on input "0916308613" at bounding box center [235, 146] width 226 height 24
type input "0916308603"
click at [281, 175] on div "0916308603" at bounding box center [235, 175] width 208 height 16
type input "VP Q12"
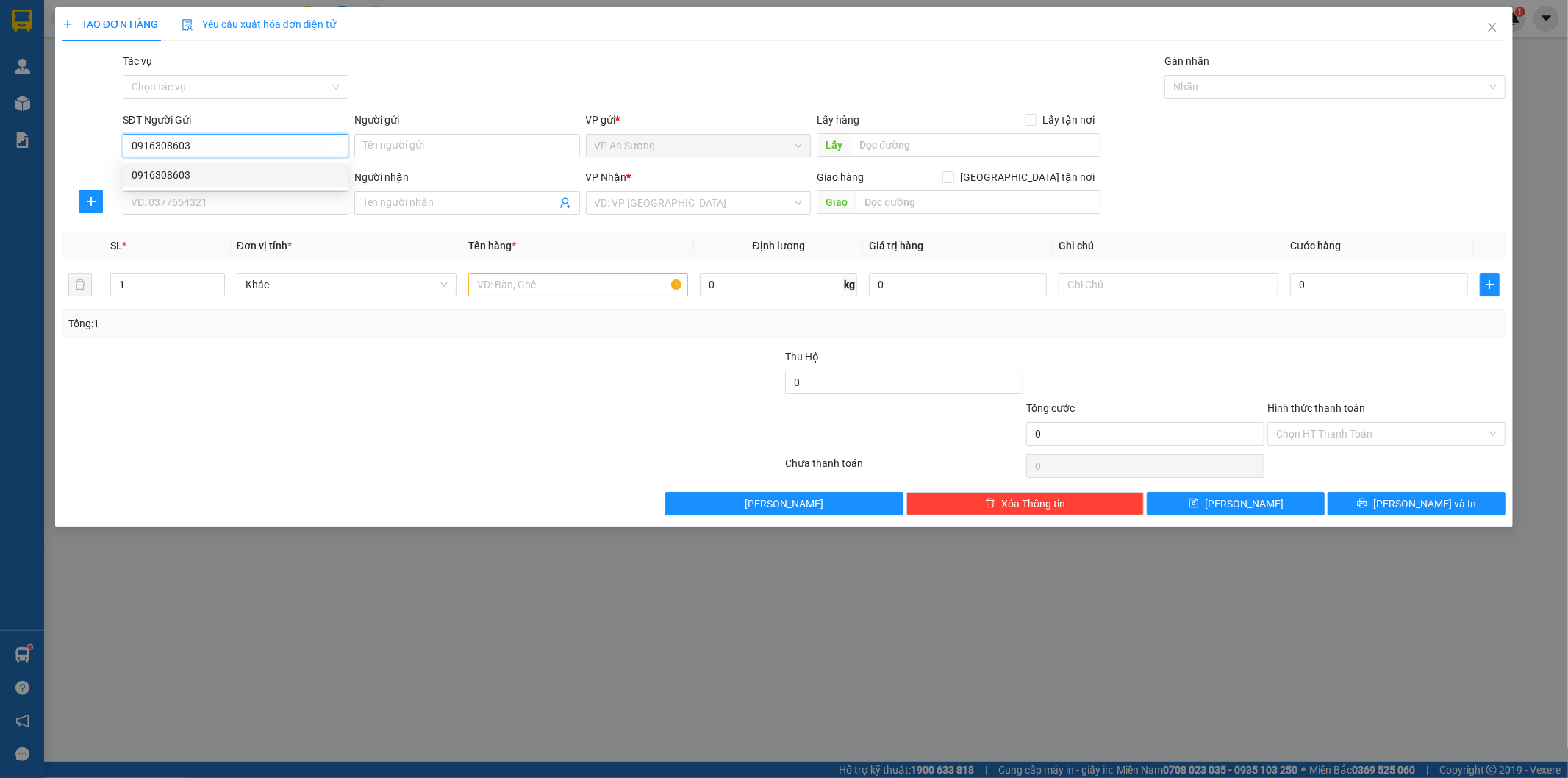
type input "0975484289"
type input "150.000"
type input "0916308603"
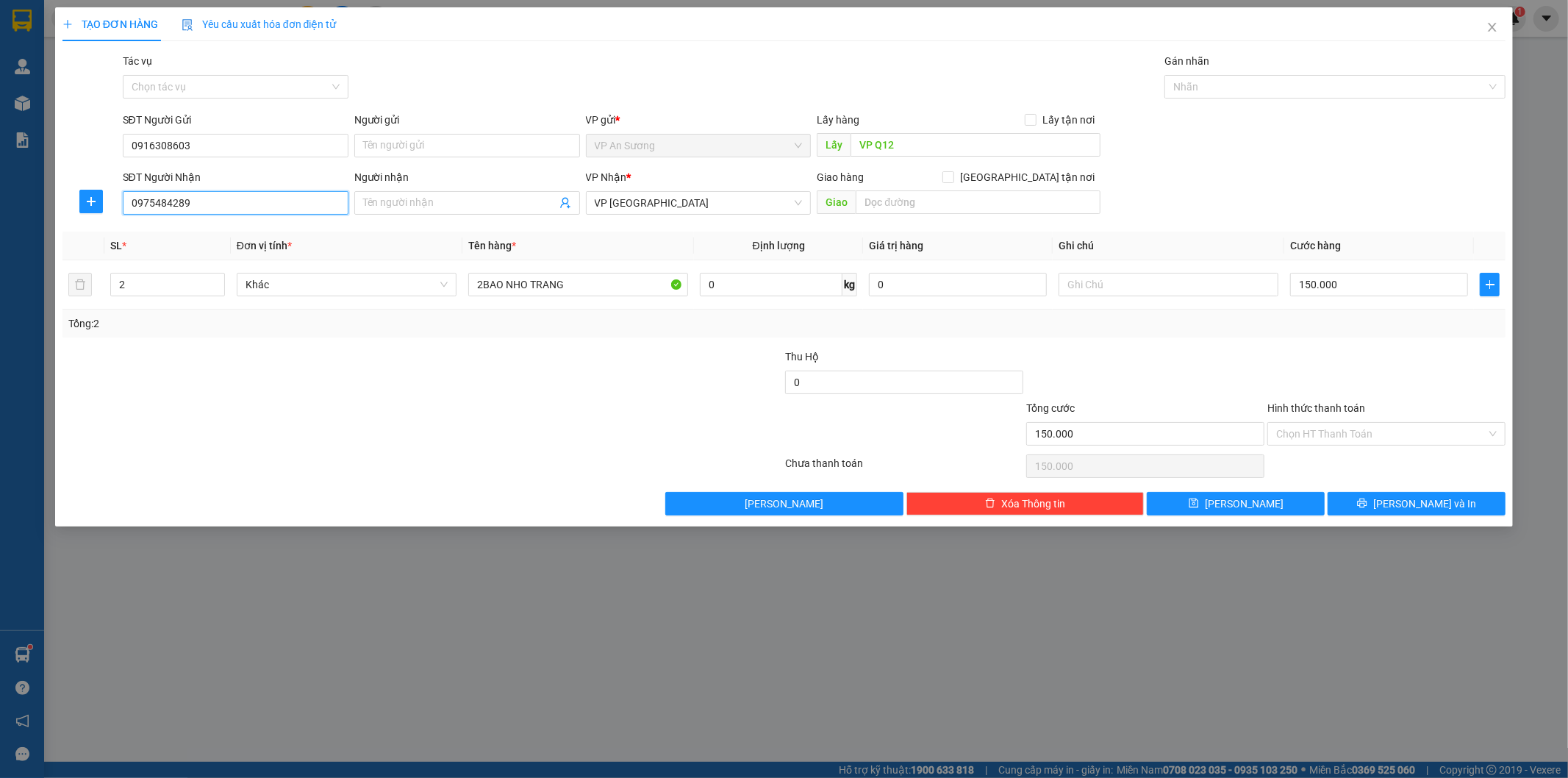
click at [263, 200] on input "0975484289" at bounding box center [235, 202] width 226 height 24
type input "0"
click at [260, 229] on div "0375854458" at bounding box center [235, 232] width 208 height 16
type input "0375854458"
type input "BẾN XE PHÍANAM HUẾ"
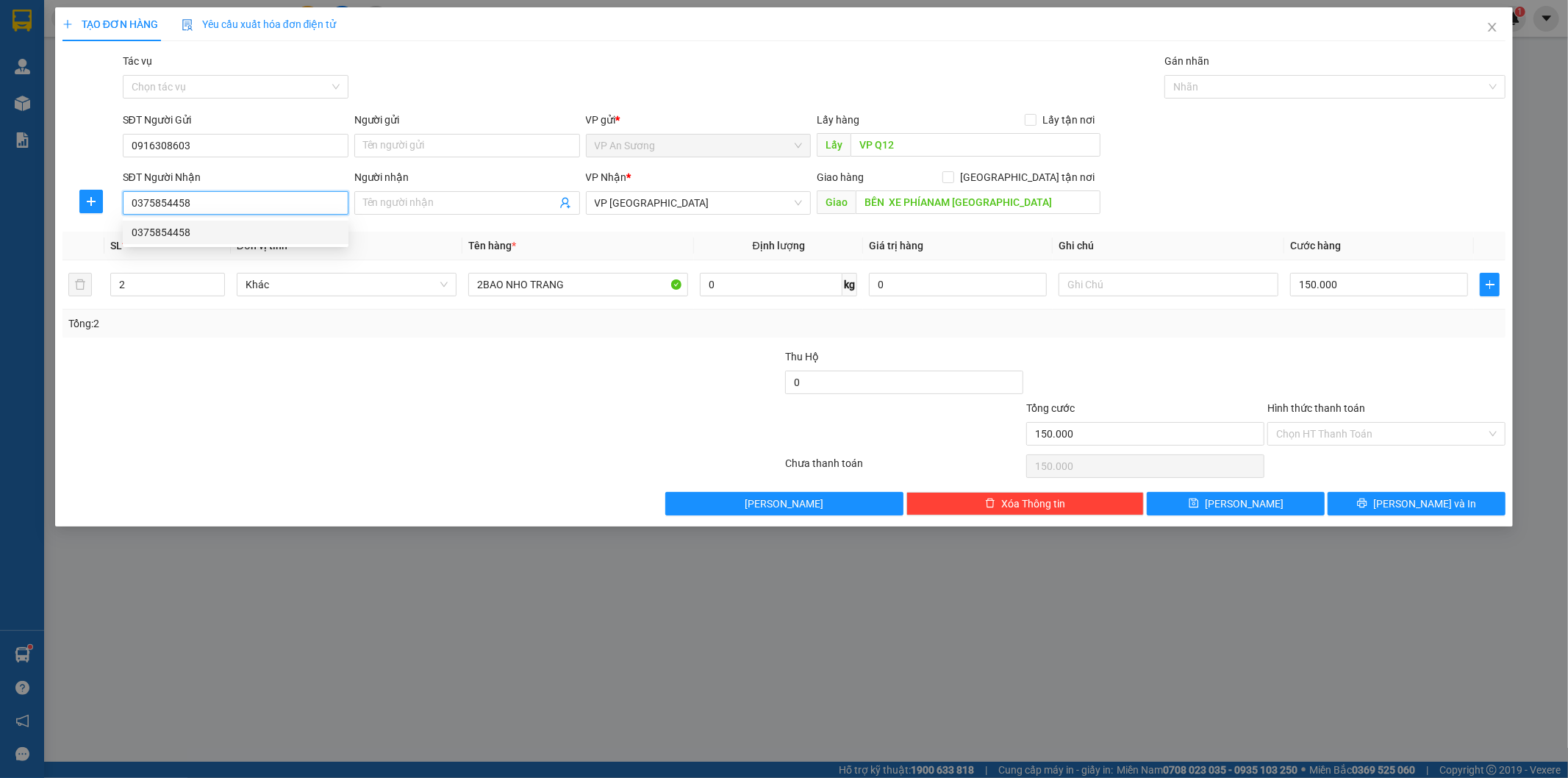
type input "100.000"
click at [657, 206] on span "VP Huế" at bounding box center [698, 202] width 208 height 22
type input "0375854458"
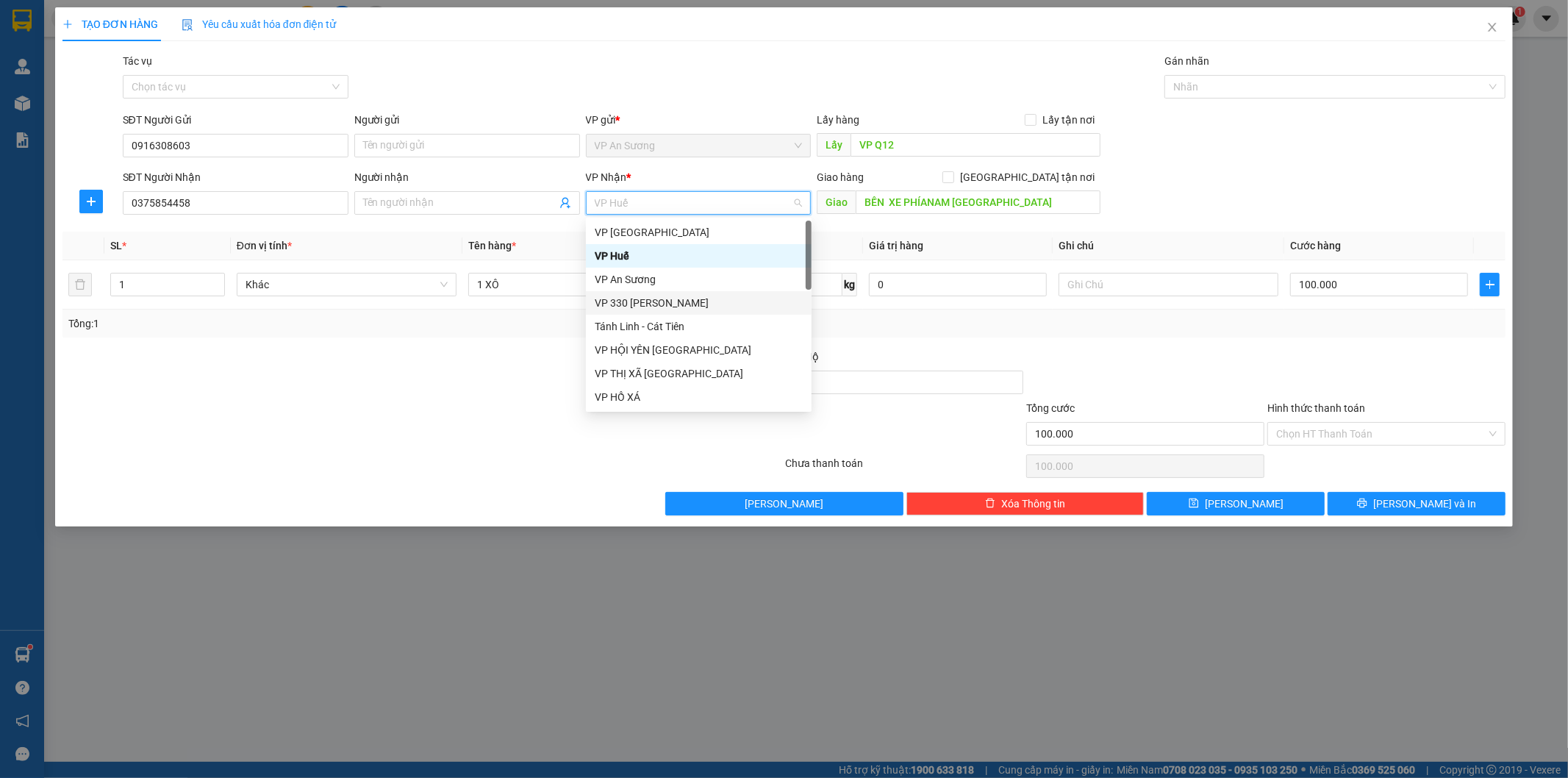
click at [652, 307] on div "VP 330 [PERSON_NAME]" at bounding box center [698, 303] width 208 height 16
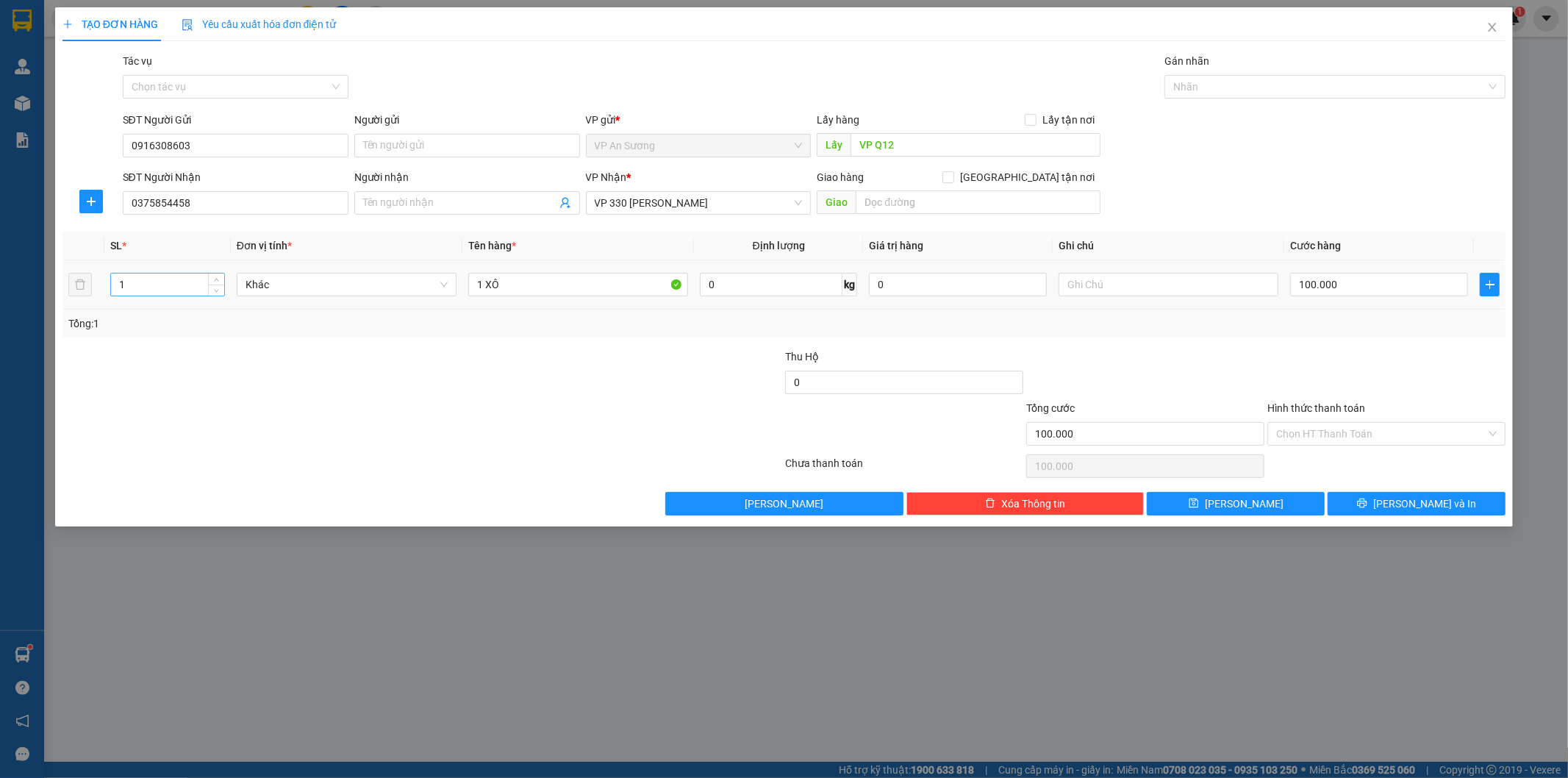
click at [195, 285] on input "1" at bounding box center [167, 284] width 113 height 22
type input "2"
click at [483, 282] on input "1 XÔ" at bounding box center [577, 285] width 220 height 24
type input "2 XÔ"
click at [1302, 283] on input "100.000" at bounding box center [1379, 285] width 178 height 24
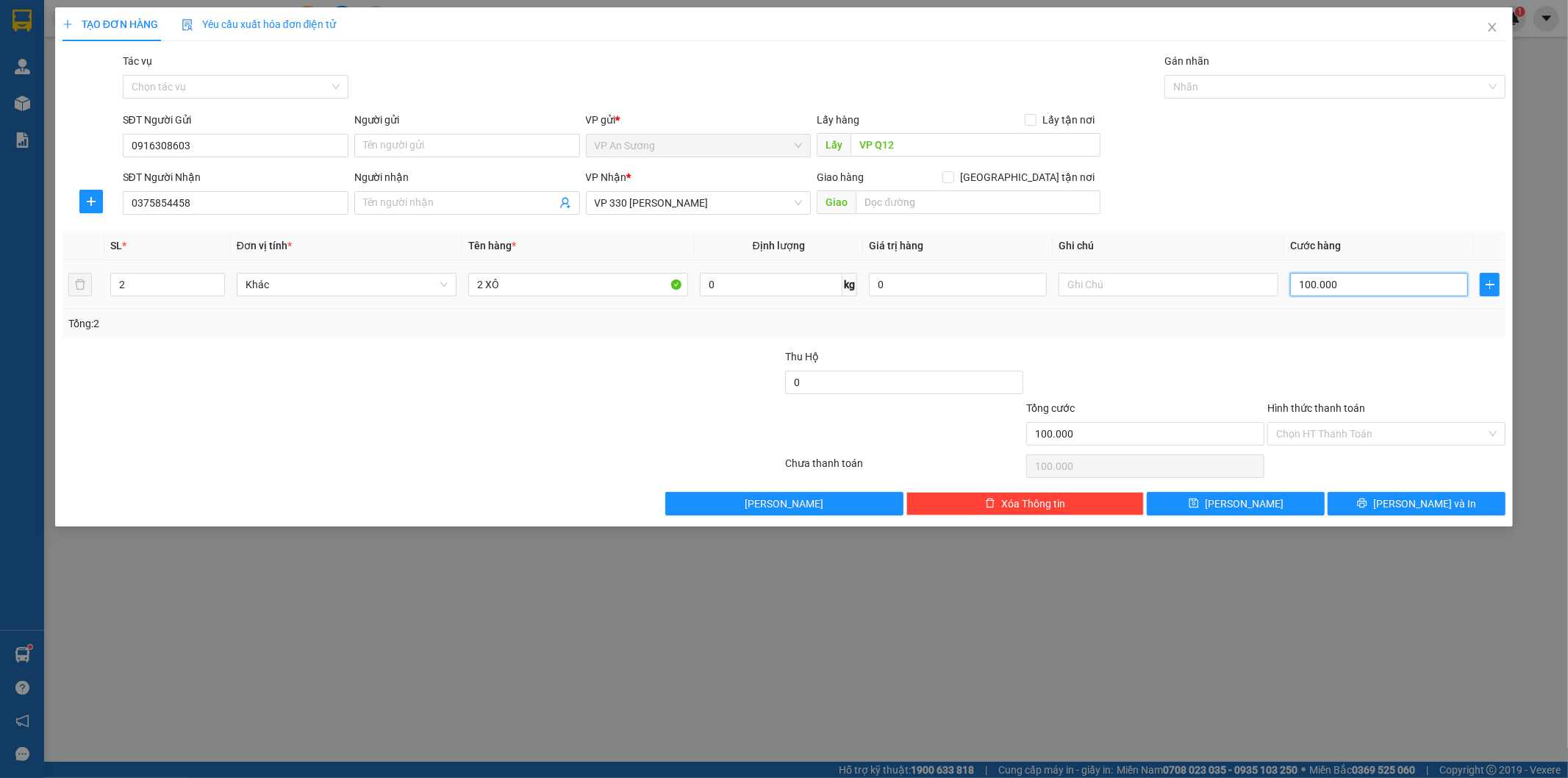
click at [1302, 283] on input "100.000" at bounding box center [1379, 285] width 178 height 24
click at [1303, 283] on input "100.000" at bounding box center [1379, 285] width 178 height 24
type input "0"
type input "00.000"
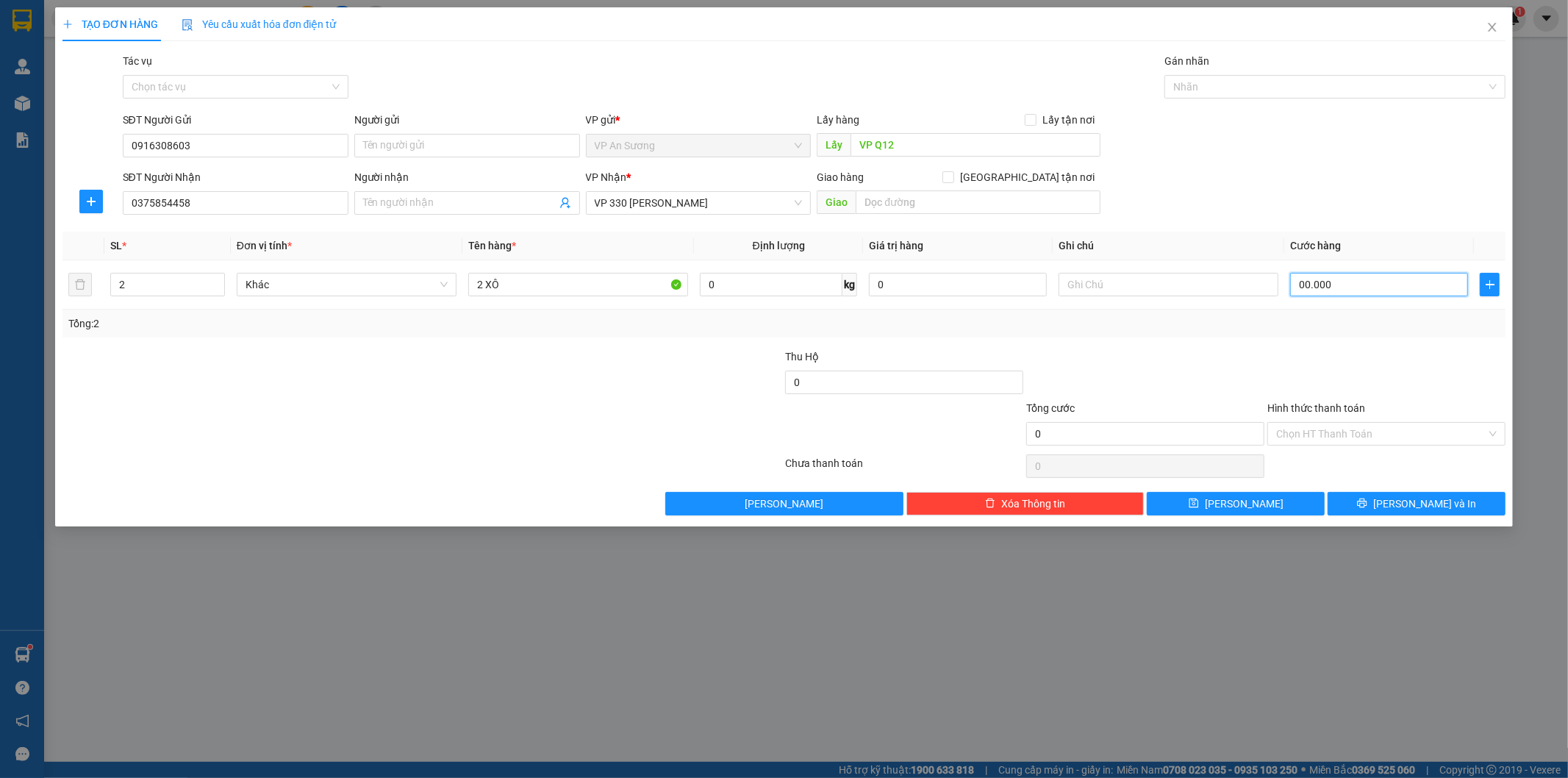
type input "200.000"
click at [1422, 501] on span "Lưu và In" at bounding box center [1424, 503] width 103 height 16
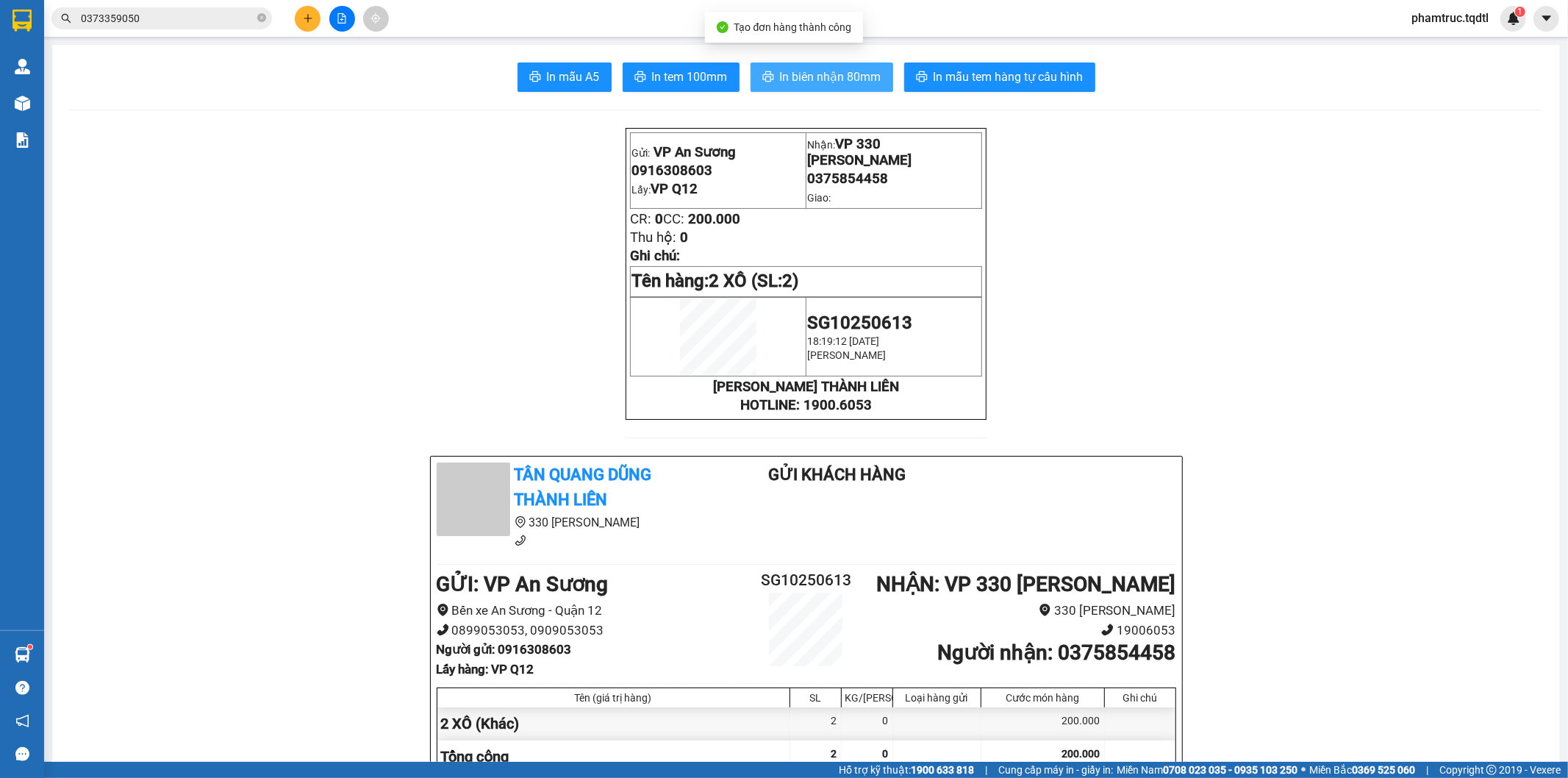
click at [857, 78] on span "In biên nhận 80mm" at bounding box center [830, 77] width 101 height 18
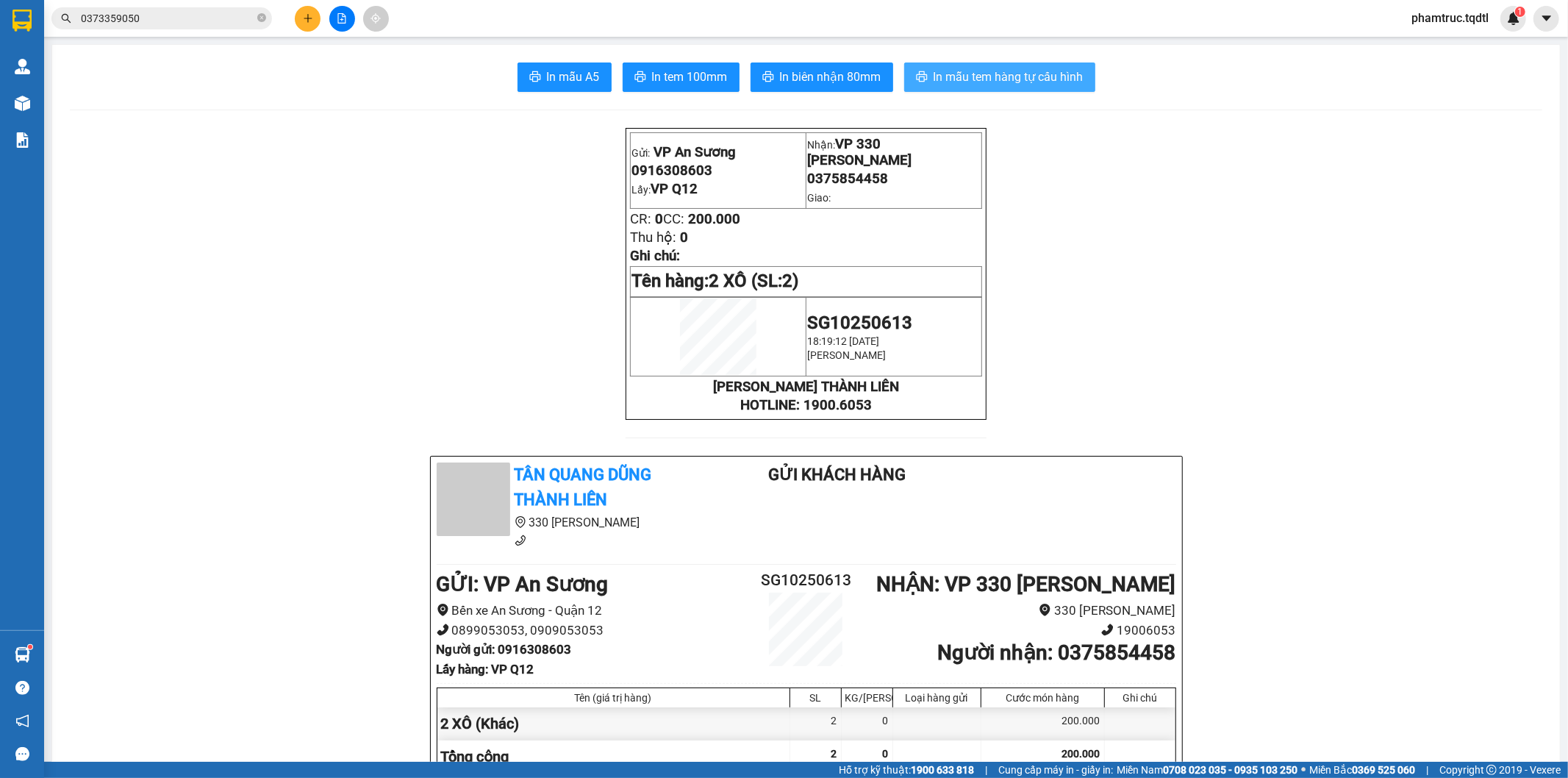
click at [1045, 74] on span "In mẫu tem hàng tự cấu hình" at bounding box center [1008, 77] width 150 height 18
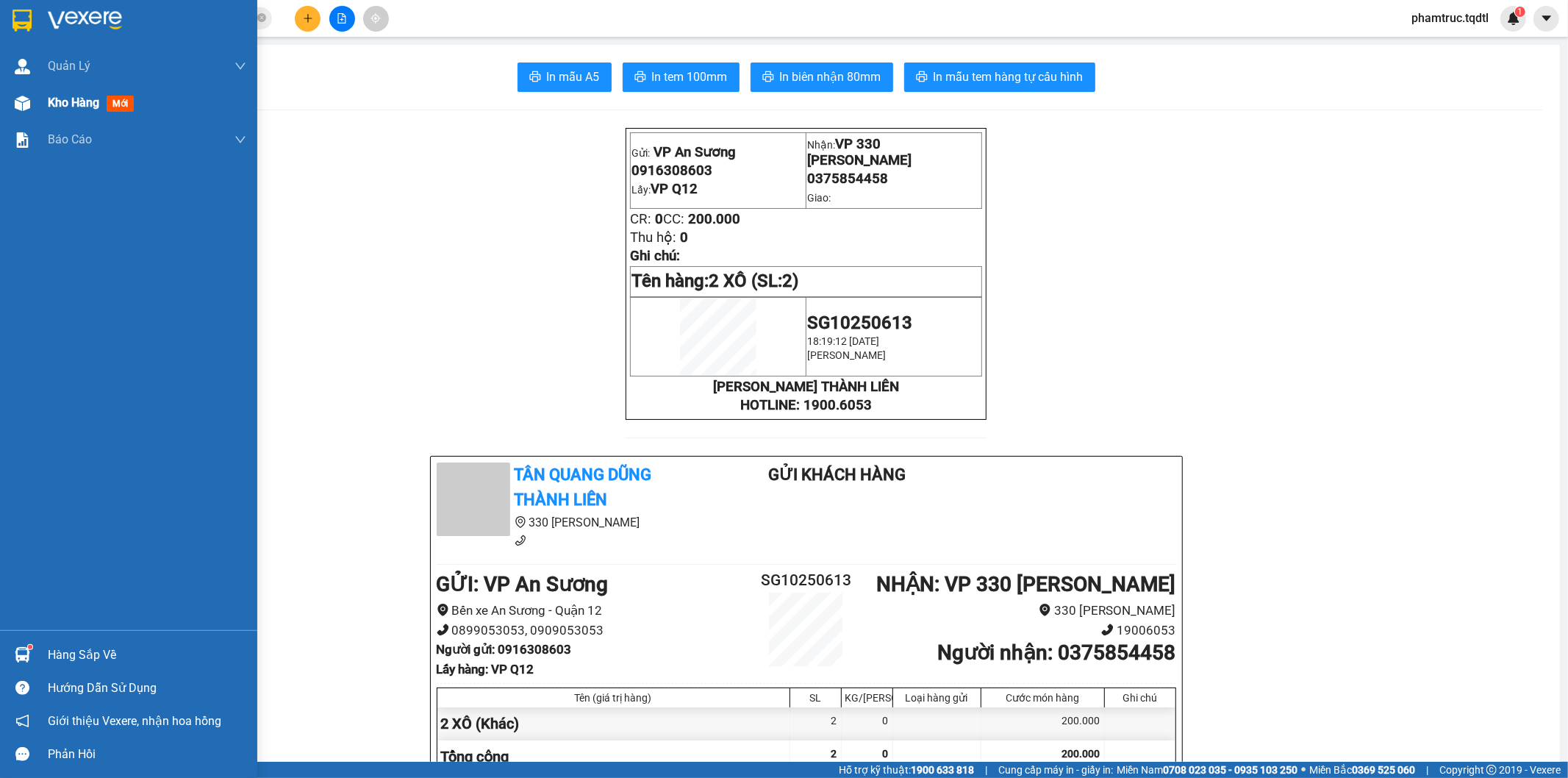
click at [54, 103] on span "Kho hàng" at bounding box center [74, 102] width 51 height 14
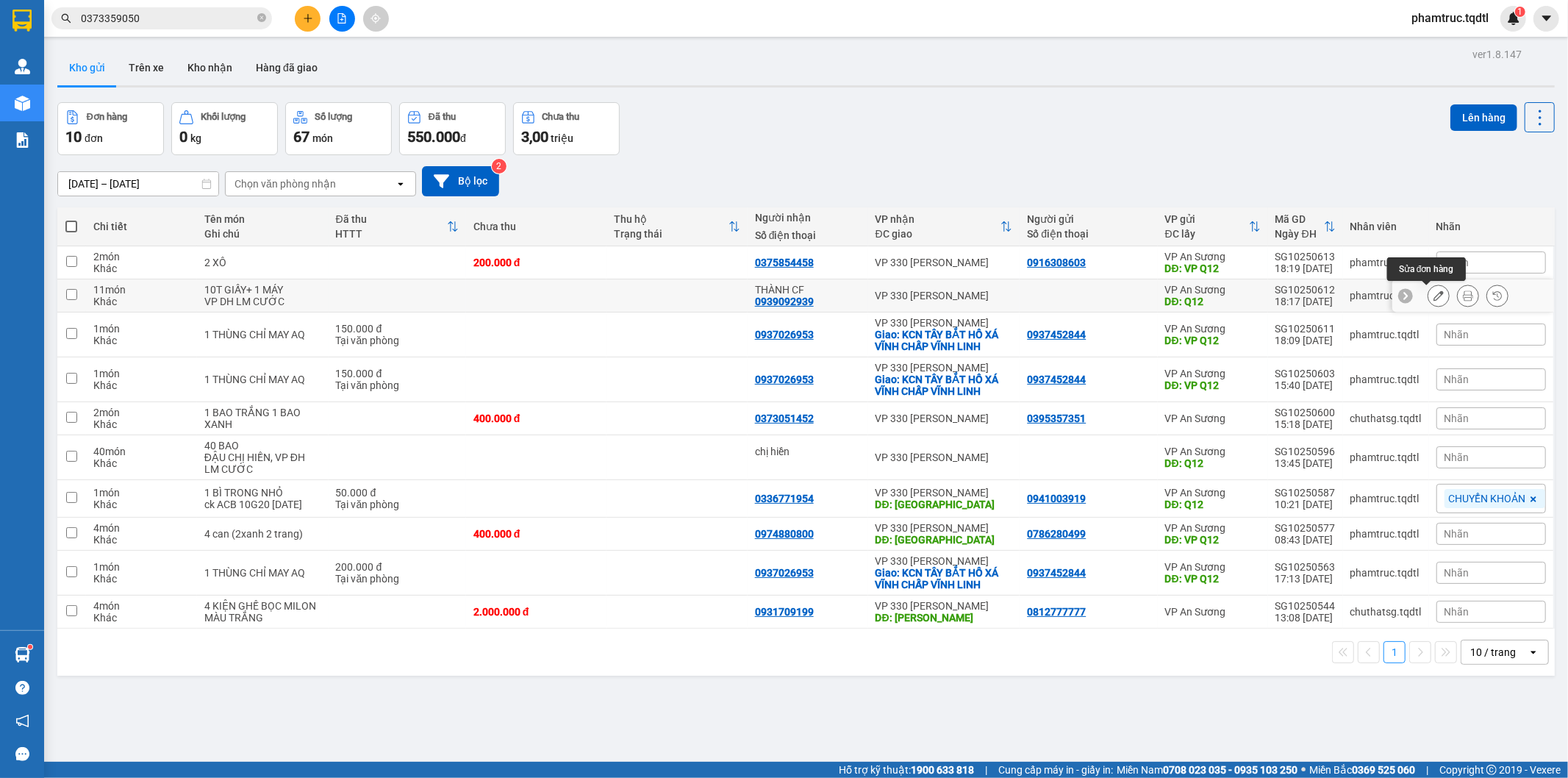
click at [1434, 299] on button at bounding box center [1439, 295] width 21 height 26
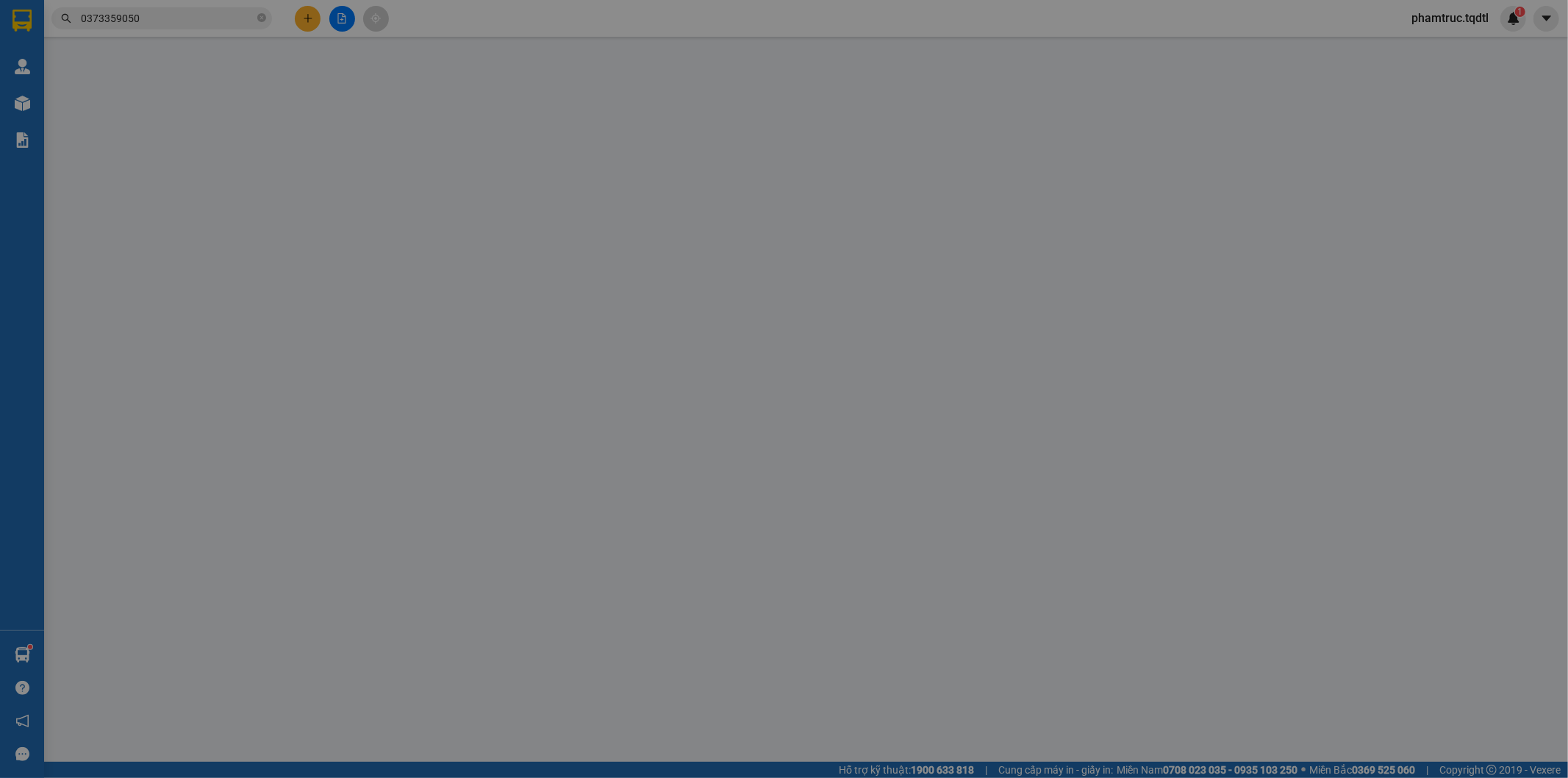
type input "Q12"
type input "0939092939"
type input "THÀNH CF"
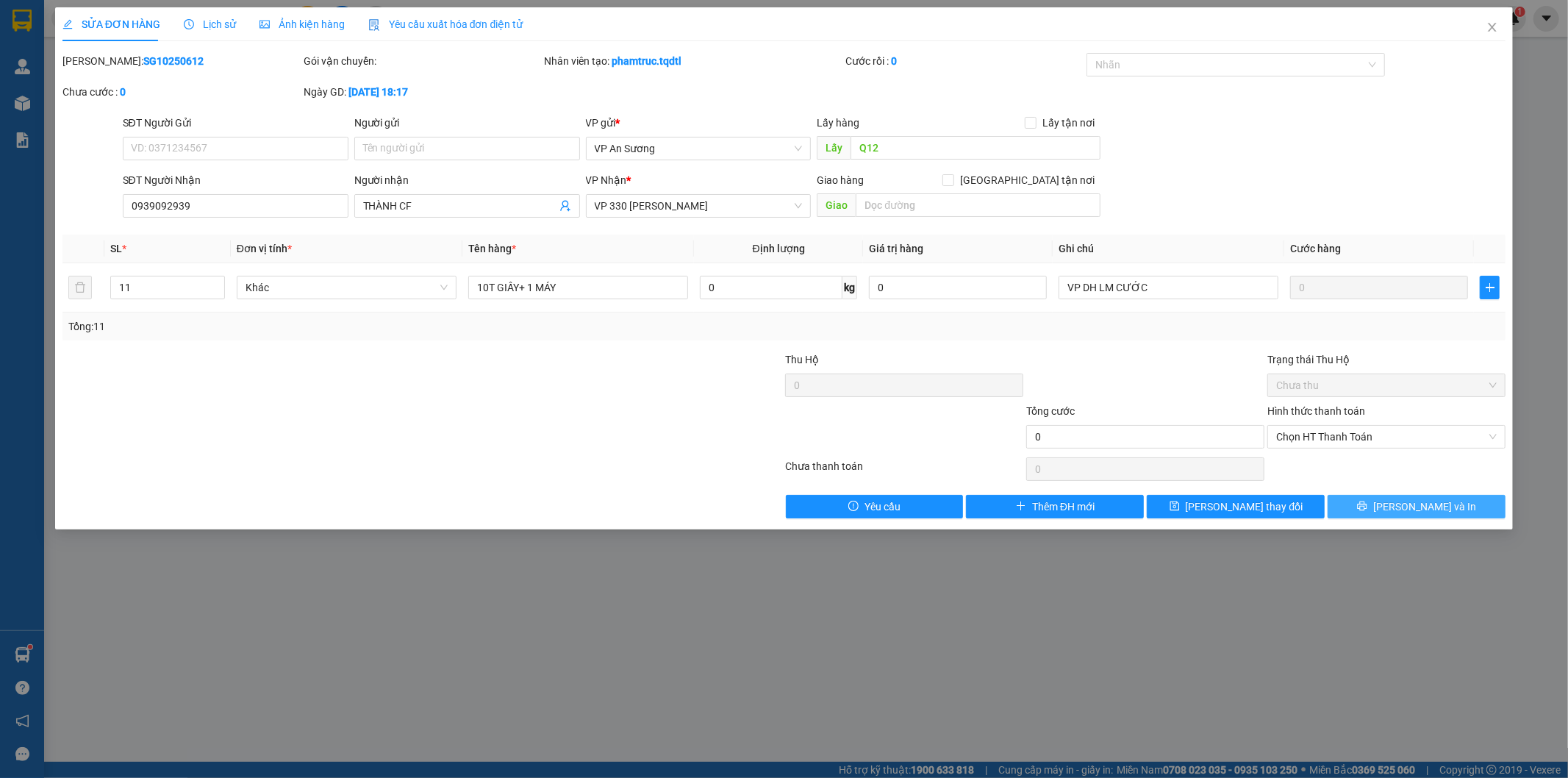
click at [1384, 503] on button "Lưu và In" at bounding box center [1417, 506] width 178 height 24
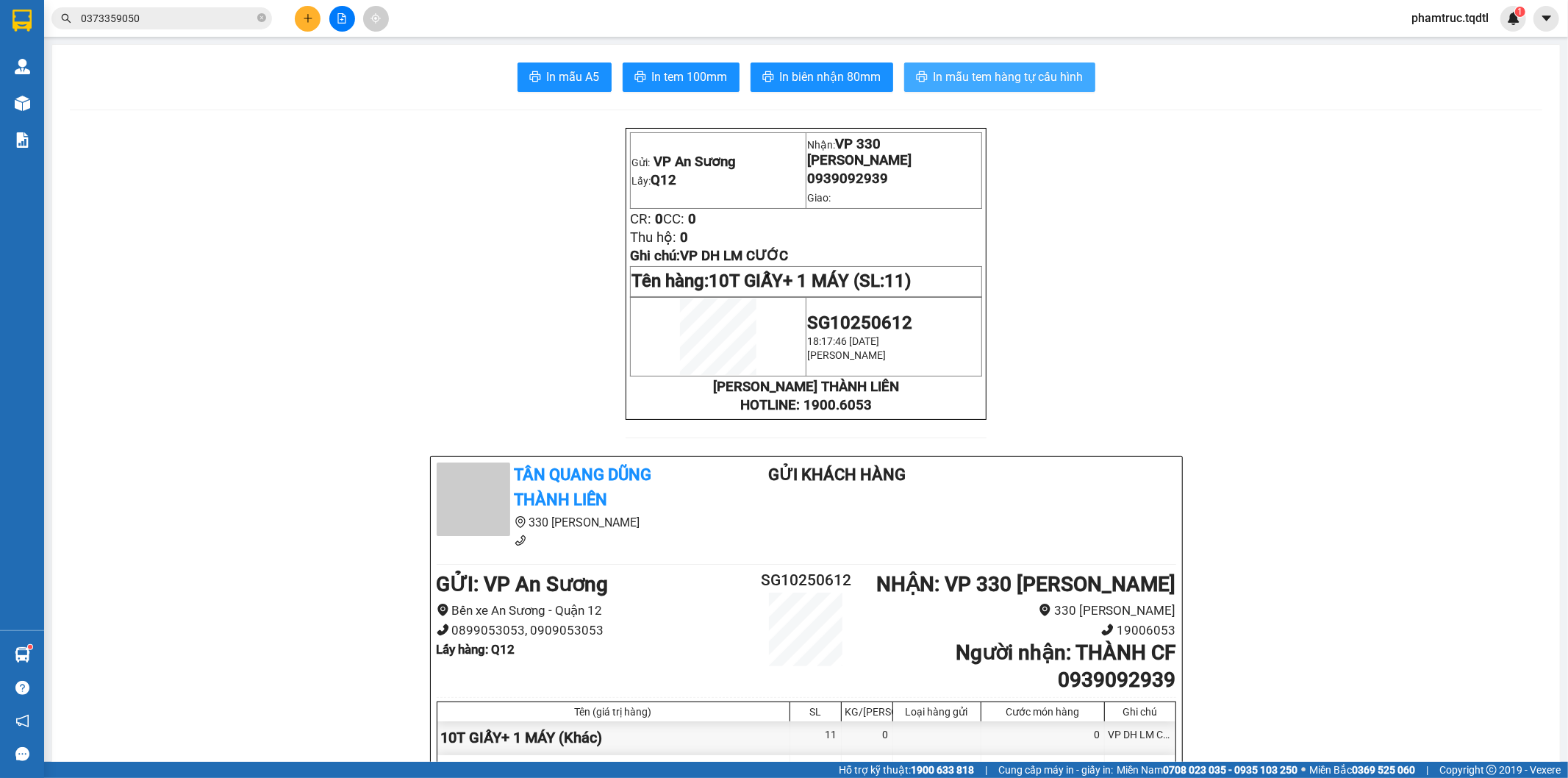
click at [1032, 63] on button "In mẫu tem hàng tự cấu hình" at bounding box center [1000, 77] width 191 height 29
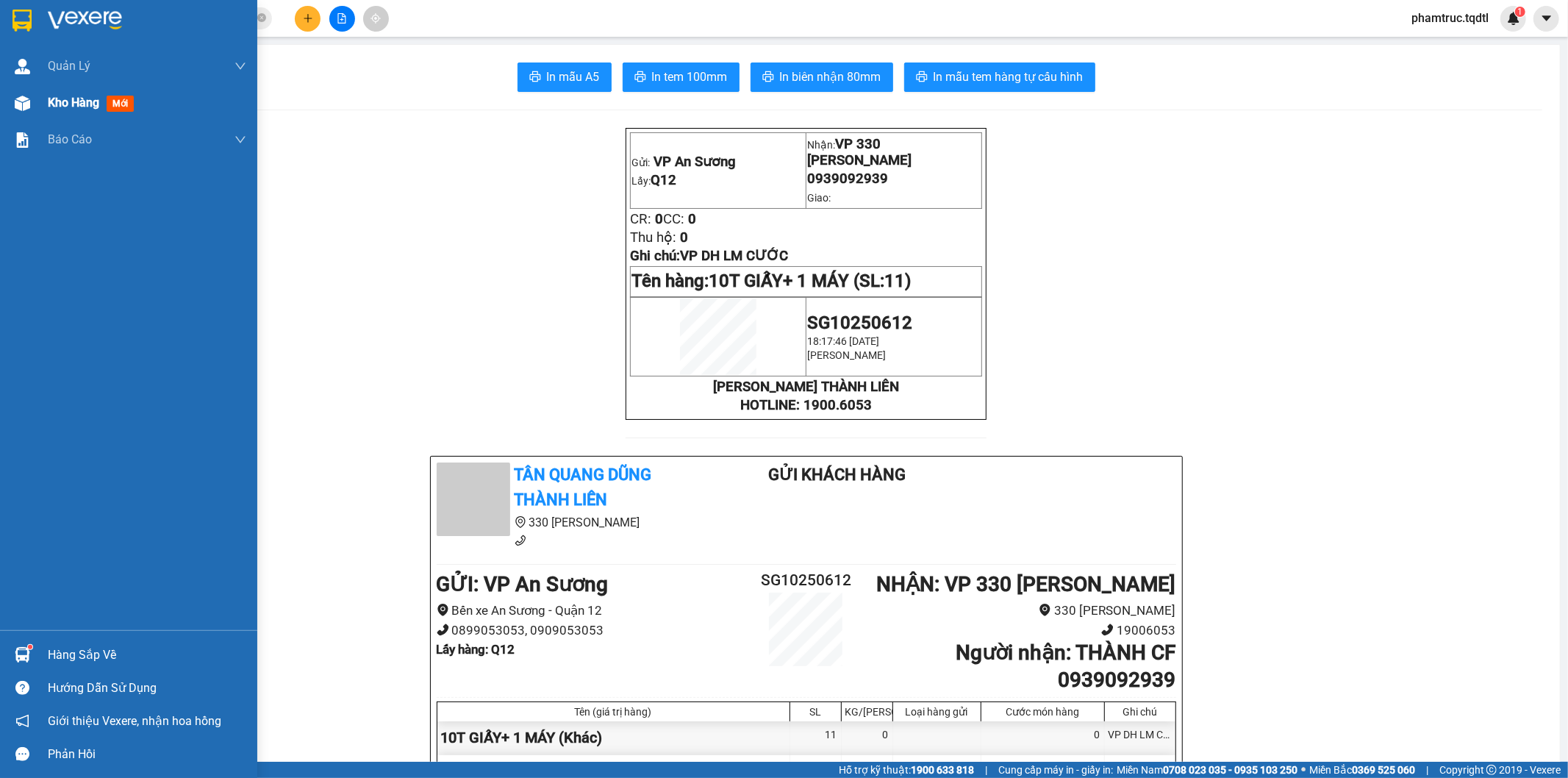
click at [30, 100] on div at bounding box center [22, 103] width 26 height 26
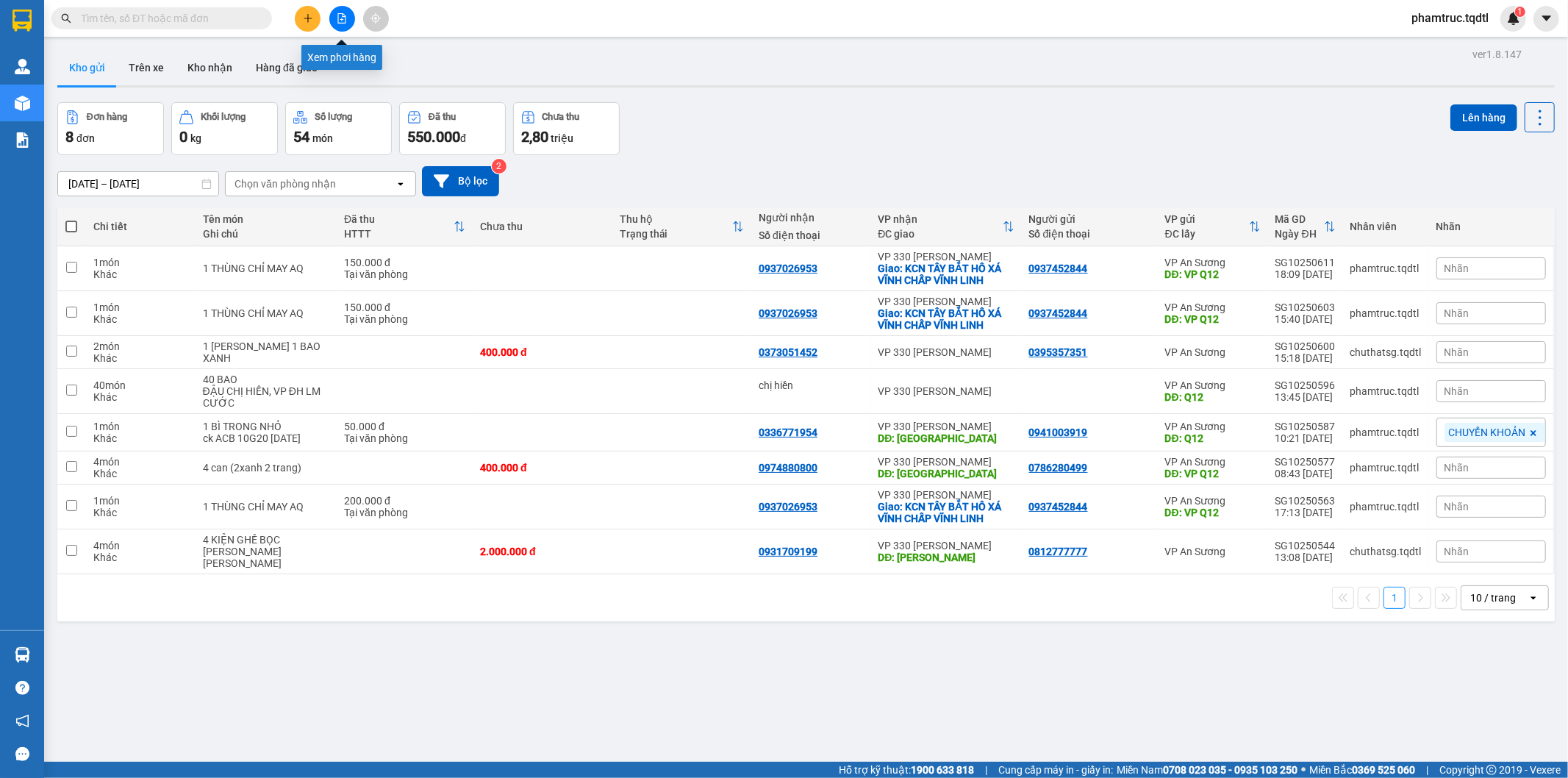
click at [342, 19] on icon "file-add" at bounding box center [342, 18] width 9 height 10
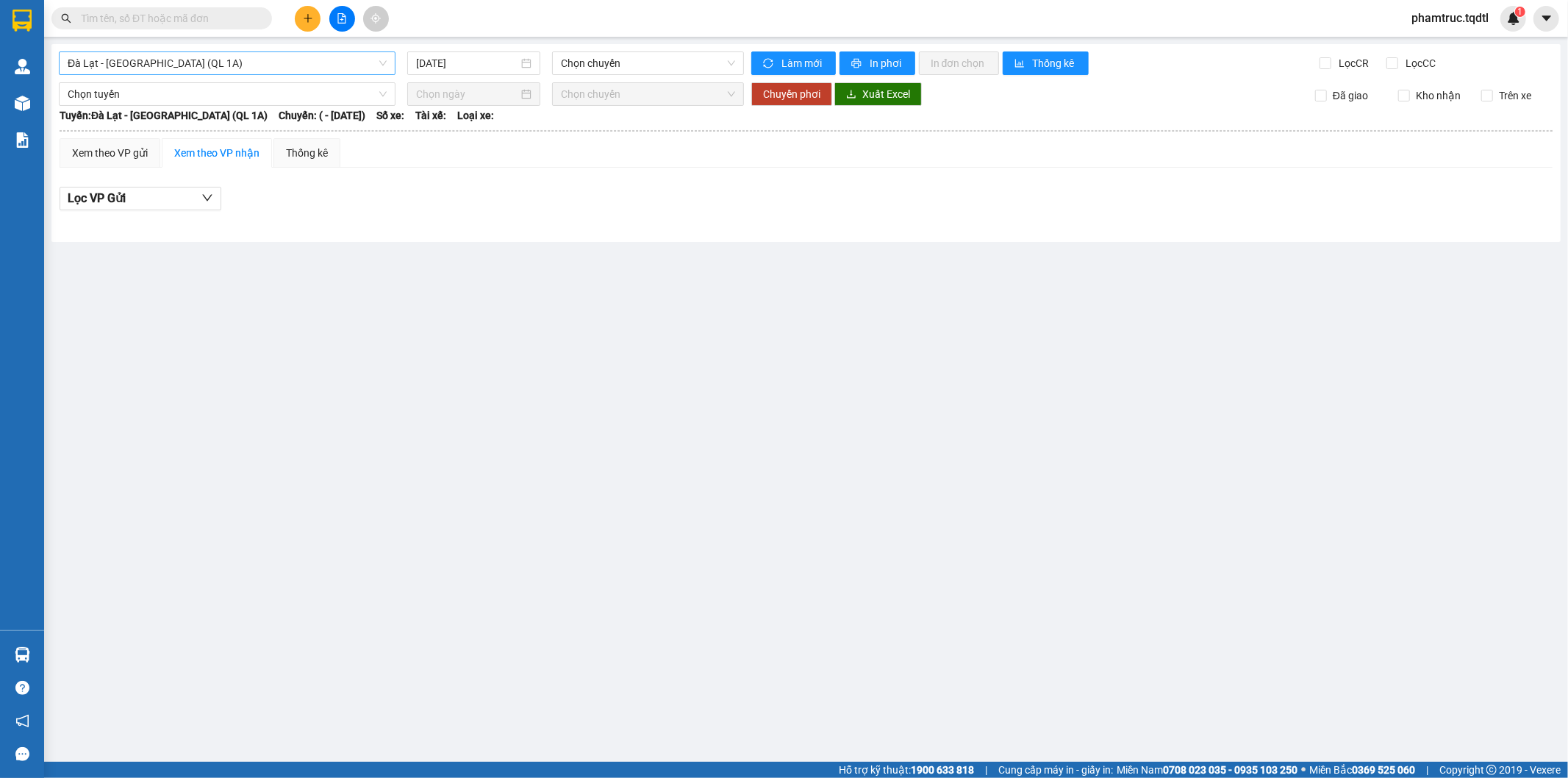
click at [296, 59] on span "Đà Lạt - [GEOGRAPHIC_DATA] (QL 1A)" at bounding box center [228, 62] width 319 height 22
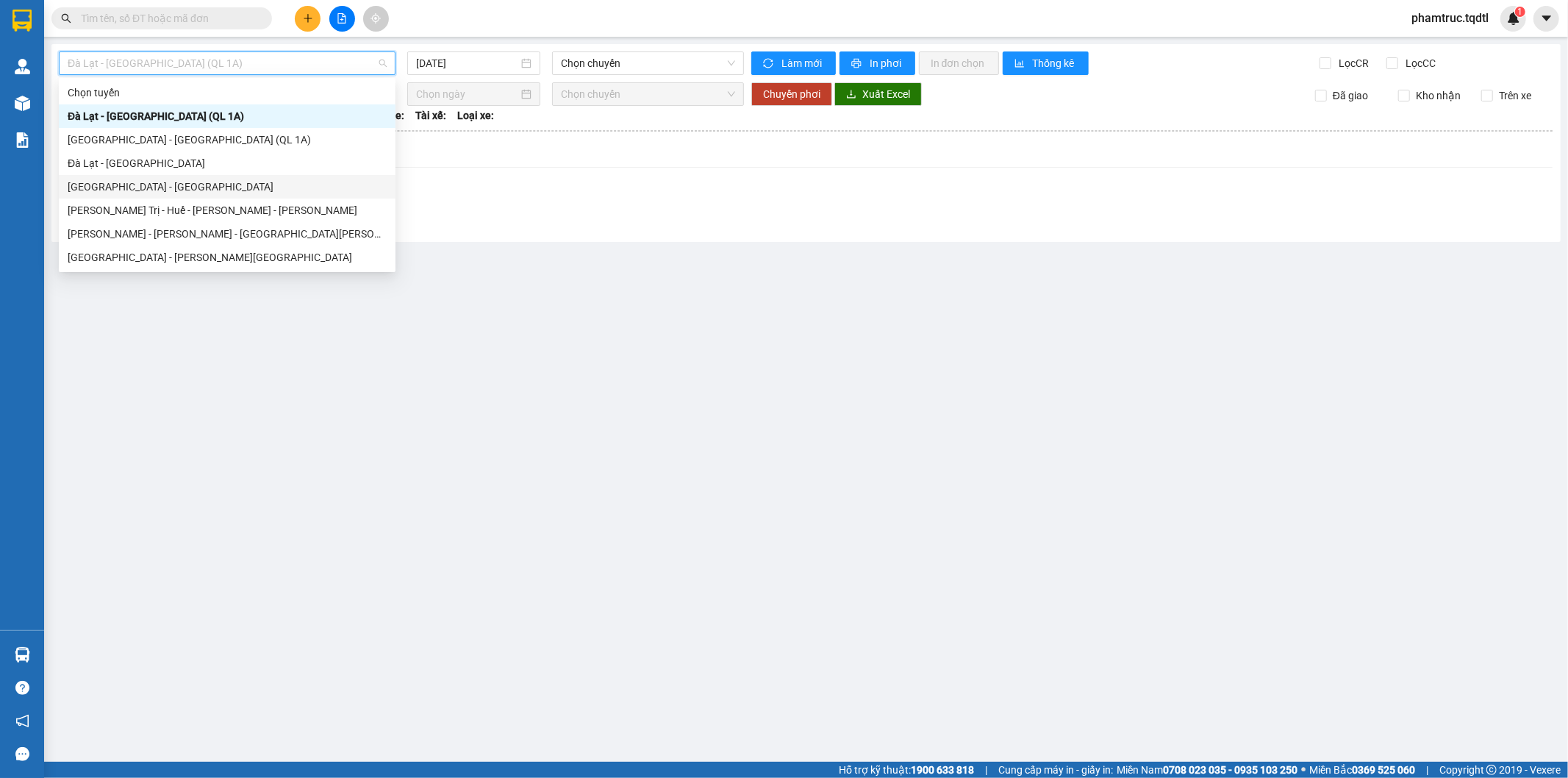
click at [203, 188] on div "[GEOGRAPHIC_DATA] - [GEOGRAPHIC_DATA]" at bounding box center [228, 186] width 319 height 16
type input "[DATE]"
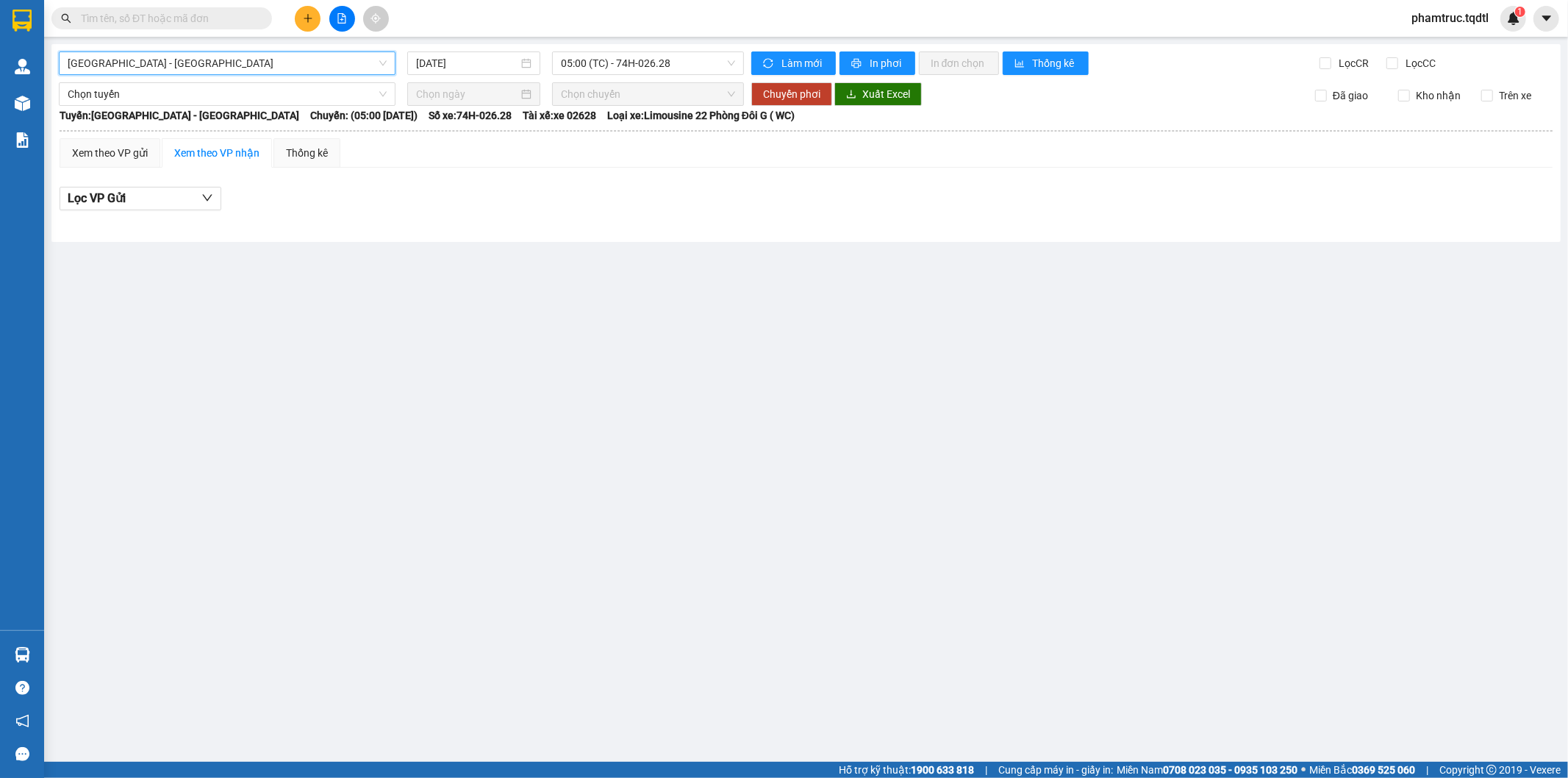
click at [272, 78] on div "[GEOGRAPHIC_DATA] - [GEOGRAPHIC_DATA] [GEOGRAPHIC_DATA] - [GEOGRAPHIC_DATA] [DA…" at bounding box center [805, 143] width 1509 height 198
click at [268, 89] on span "Chọn tuyến" at bounding box center [228, 94] width 319 height 22
